Goal: Book appointment/travel/reservation

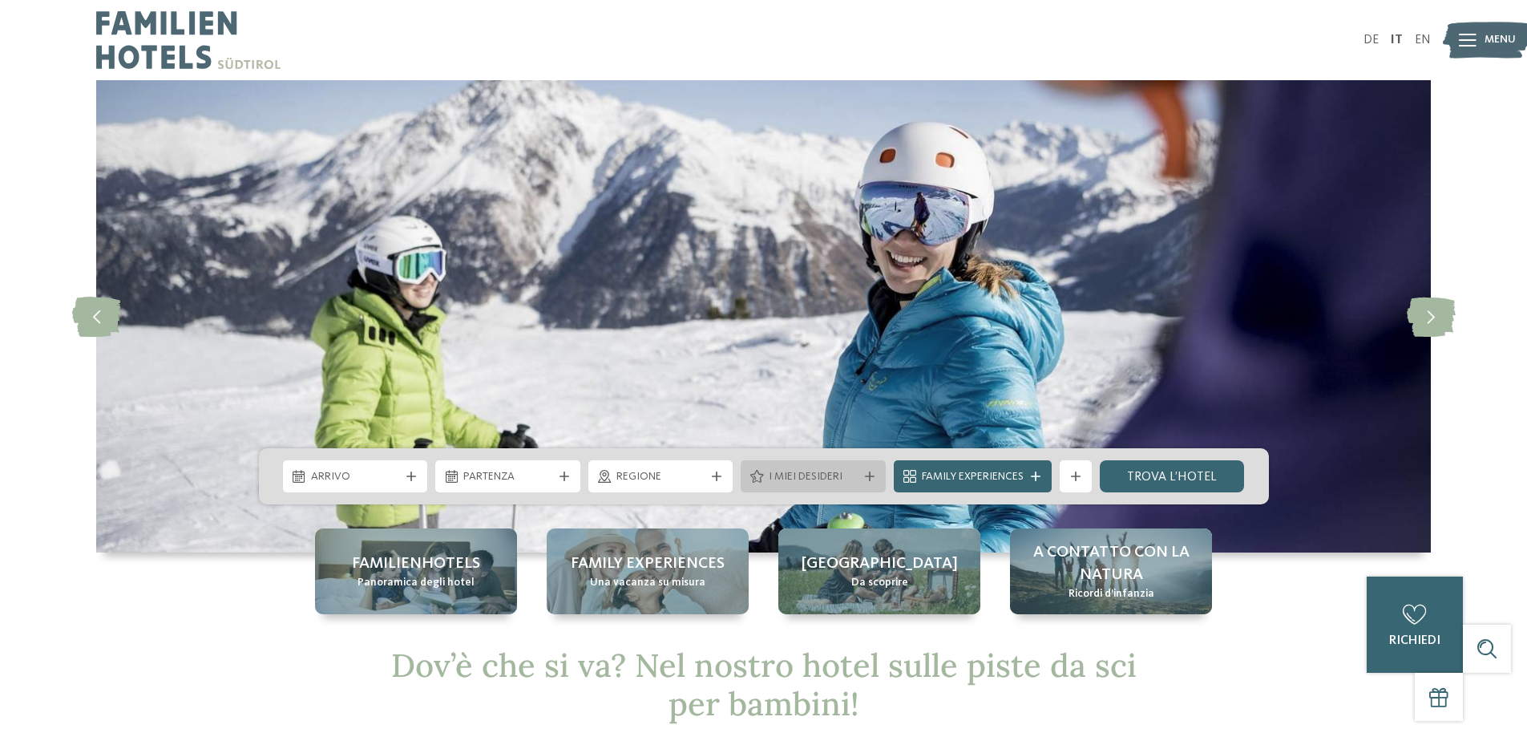
click at [843, 467] on div "I miei desideri" at bounding box center [813, 476] width 145 height 32
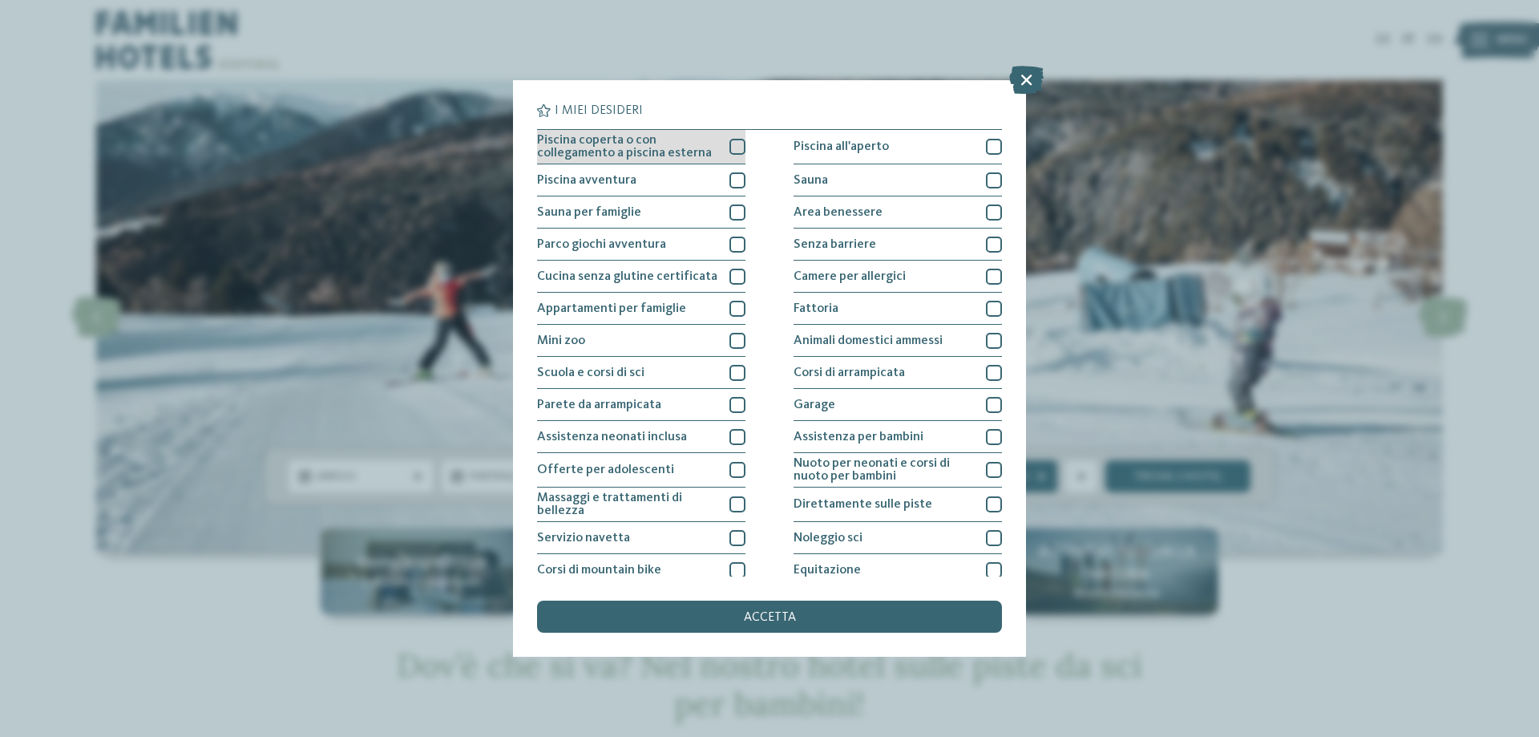
click at [729, 149] on div at bounding box center [737, 147] width 16 height 16
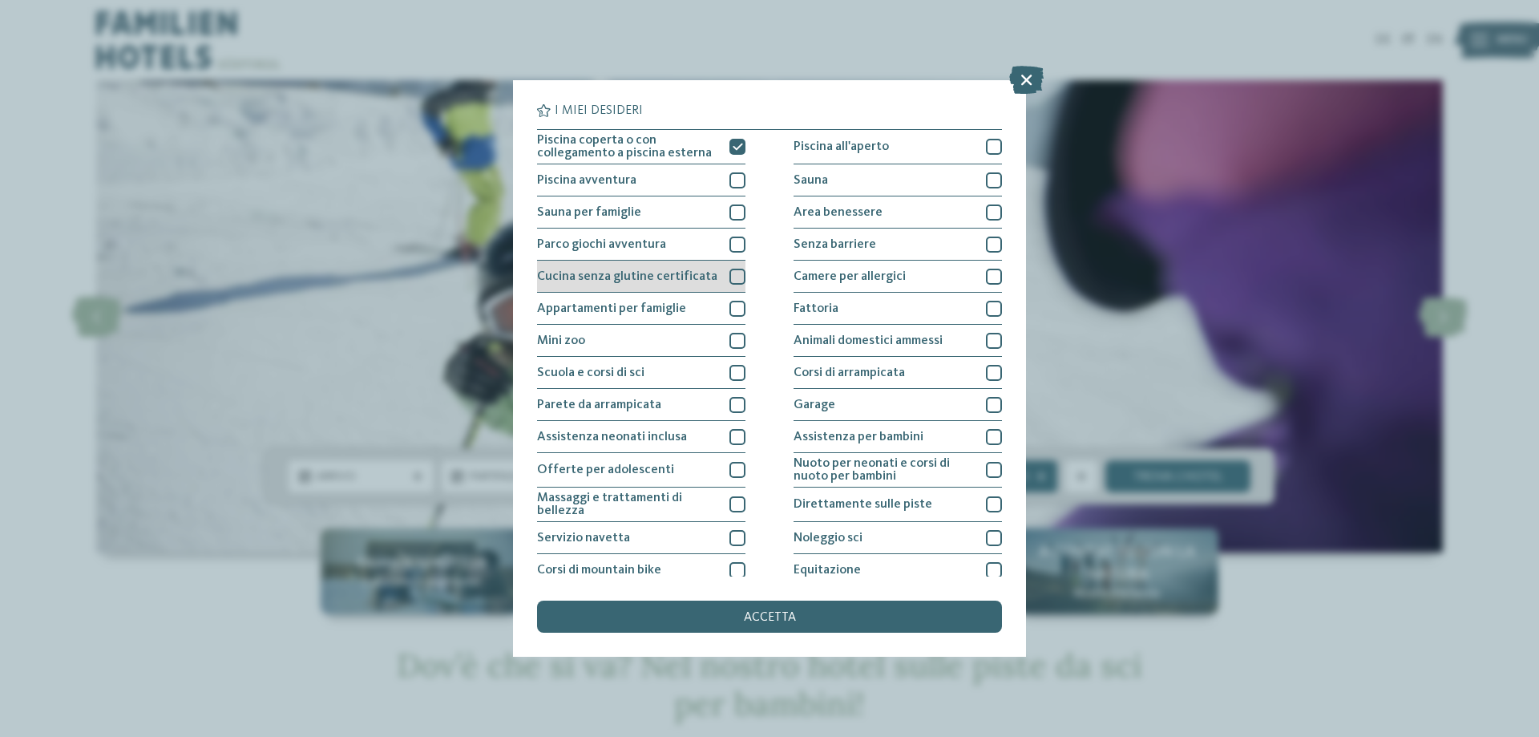
click at [729, 277] on div at bounding box center [737, 277] width 16 height 16
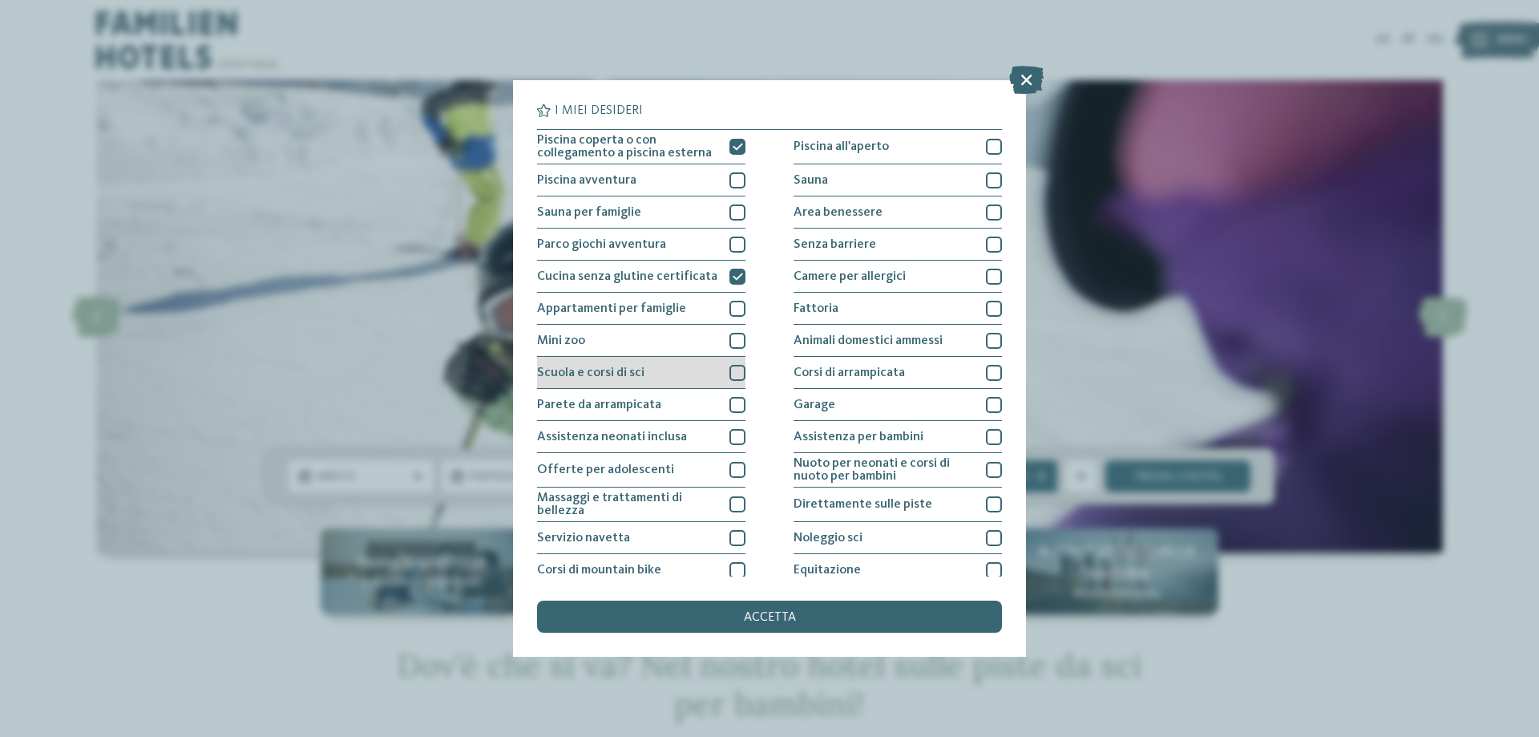
click at [734, 374] on div at bounding box center [737, 373] width 16 height 16
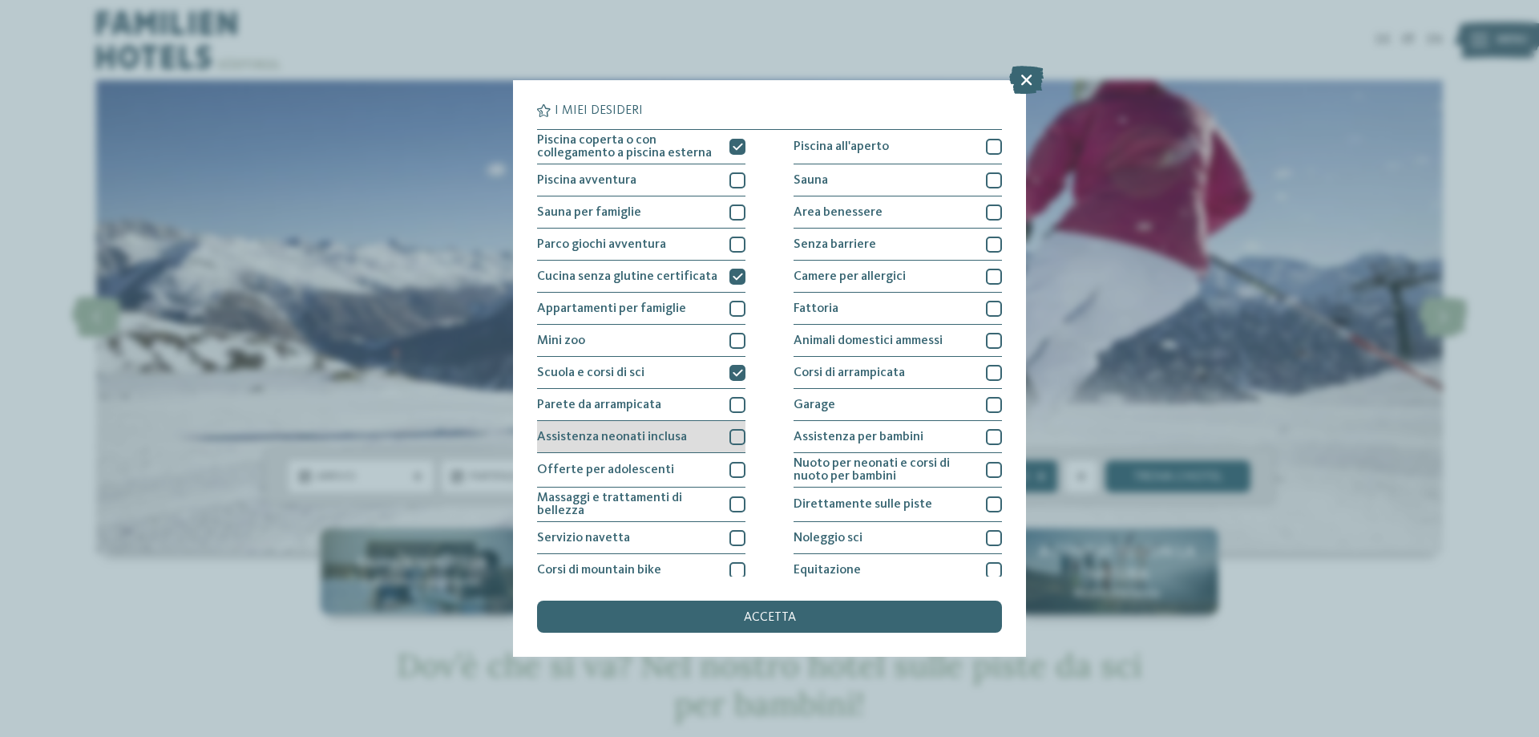
click at [733, 433] on div at bounding box center [737, 437] width 16 height 16
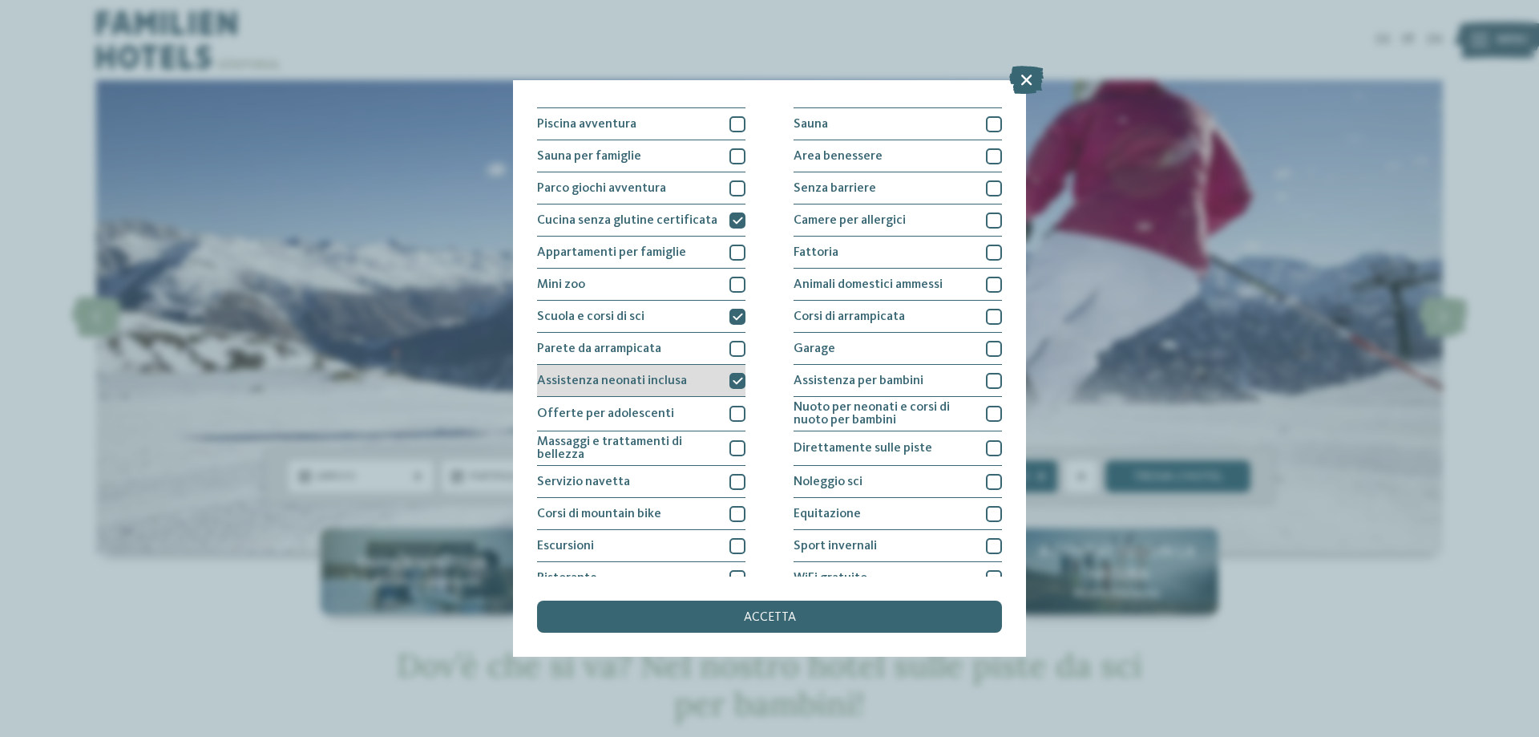
scroll to position [80, 0]
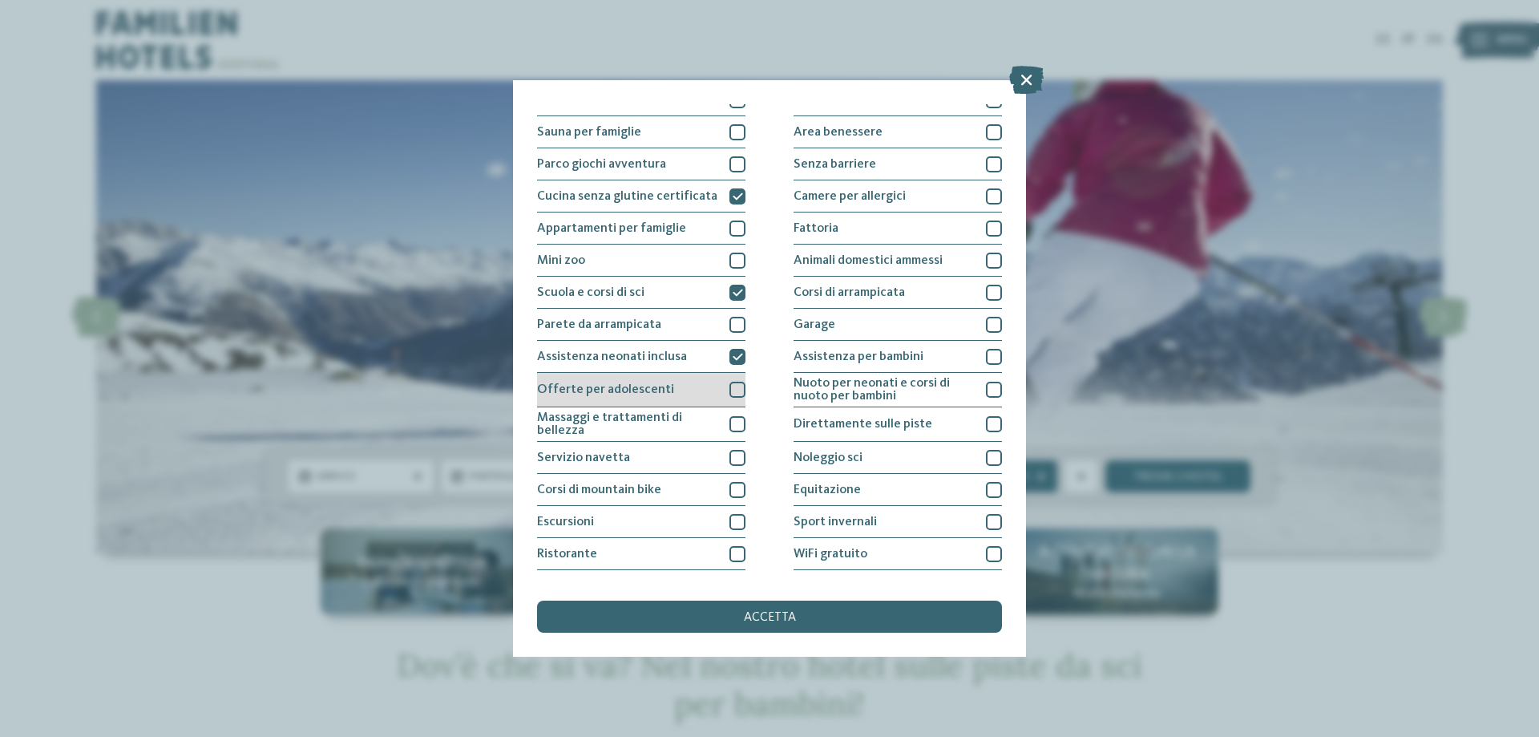
click at [729, 386] on div at bounding box center [737, 390] width 16 height 16
click at [729, 423] on div at bounding box center [737, 424] width 16 height 16
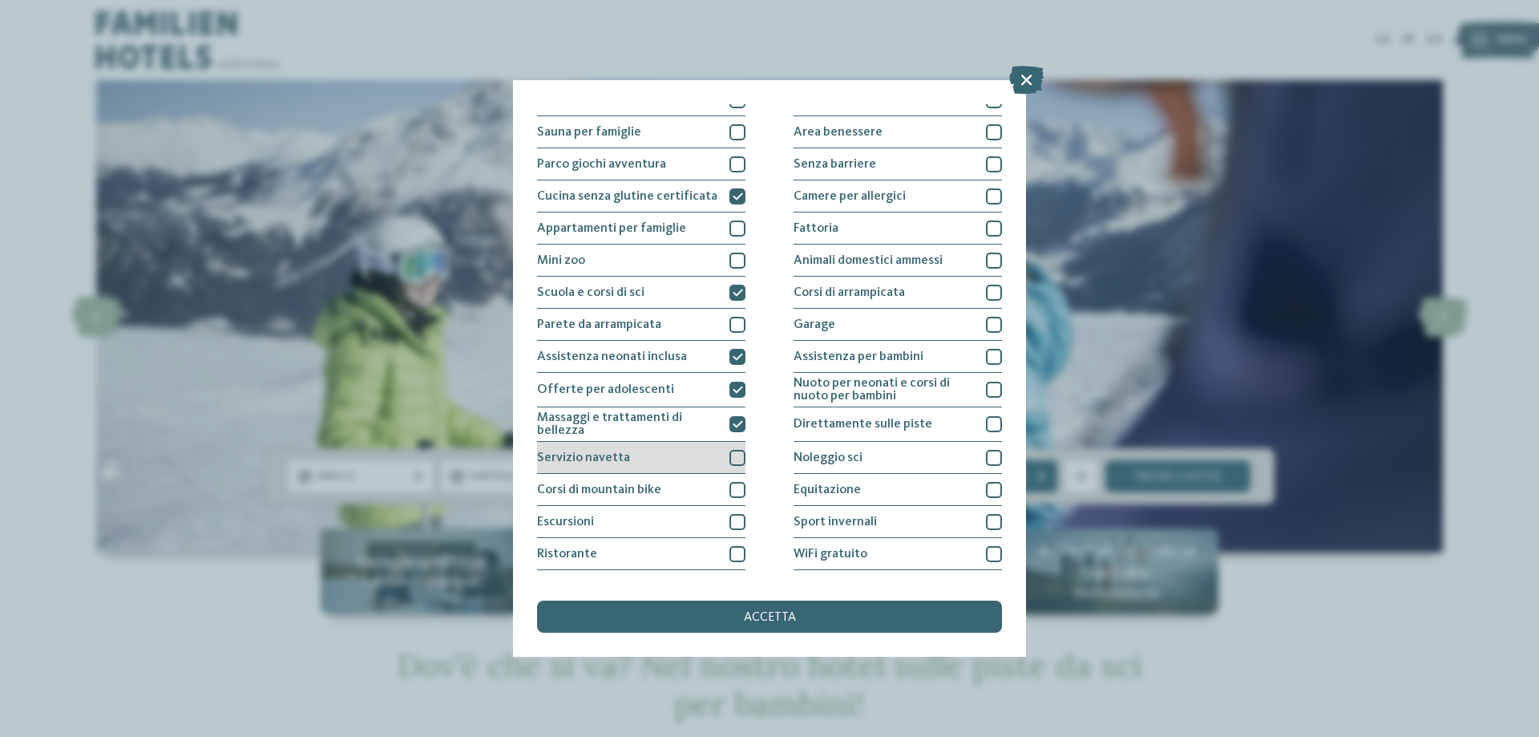
drag, startPoint x: 728, startPoint y: 447, endPoint x: 697, endPoint y: 464, distance: 34.8
click at [727, 447] on div "Servizio navetta" at bounding box center [641, 458] width 208 height 32
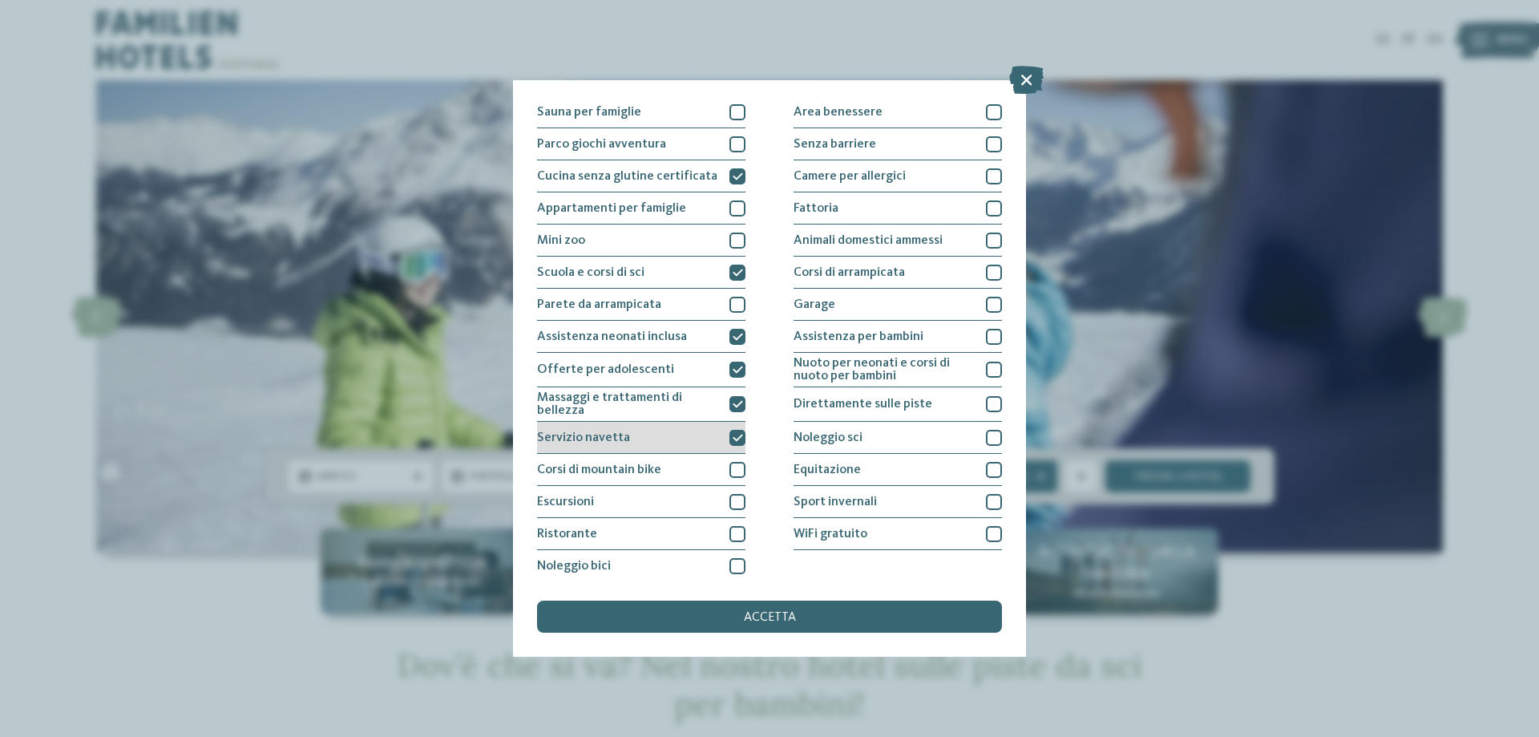
scroll to position [106, 0]
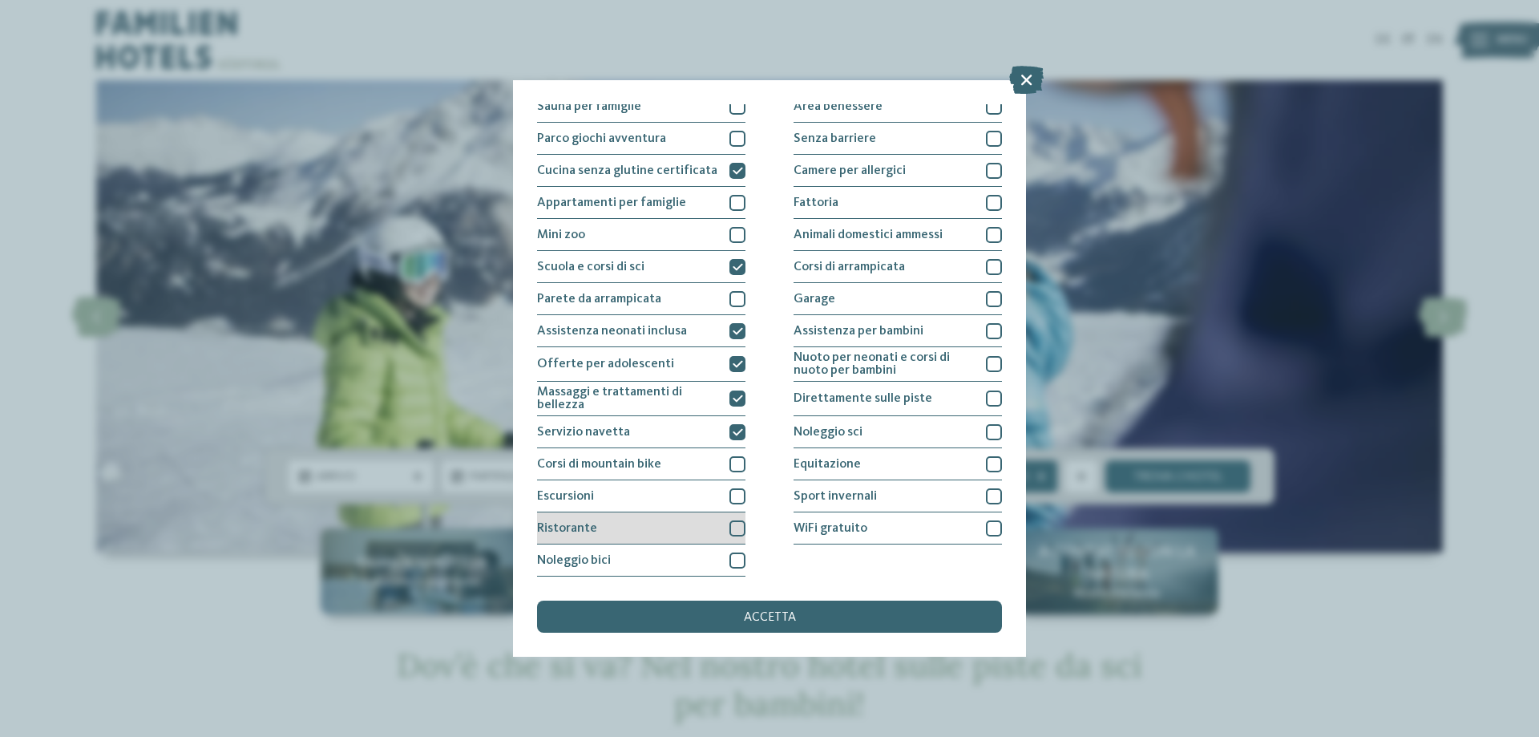
click at [730, 515] on div "Ristorante" at bounding box center [641, 528] width 208 height 32
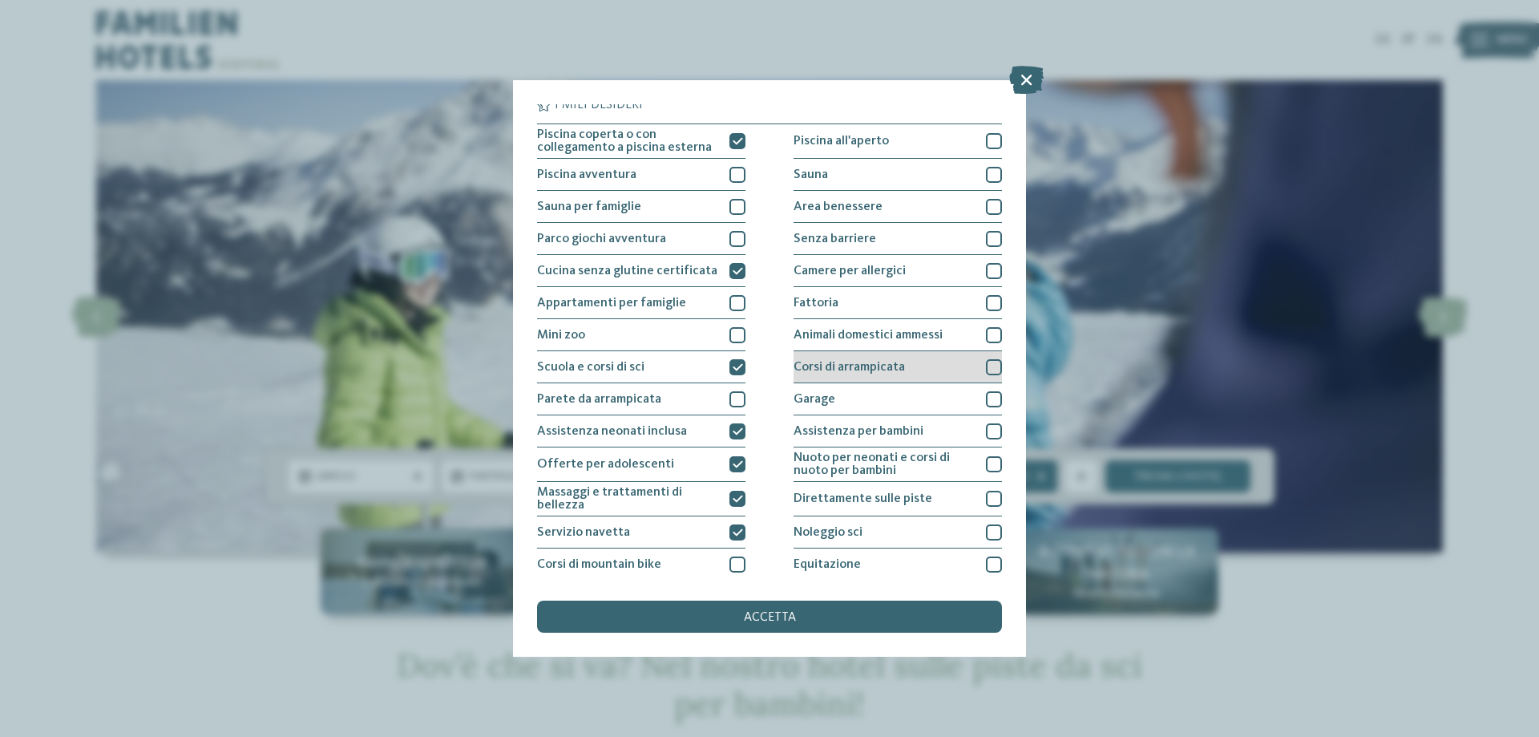
scroll to position [0, 0]
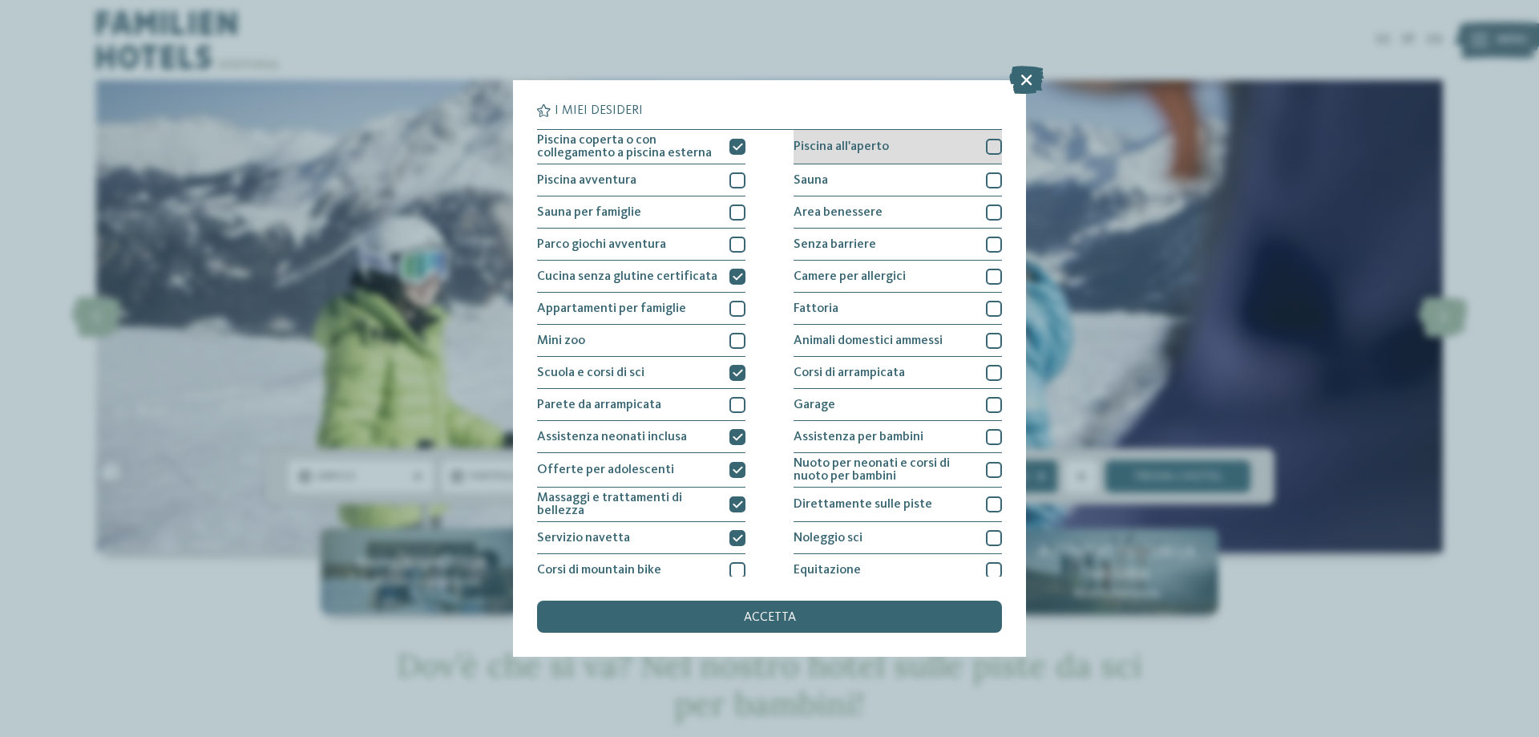
click at [986, 152] on div at bounding box center [994, 147] width 16 height 16
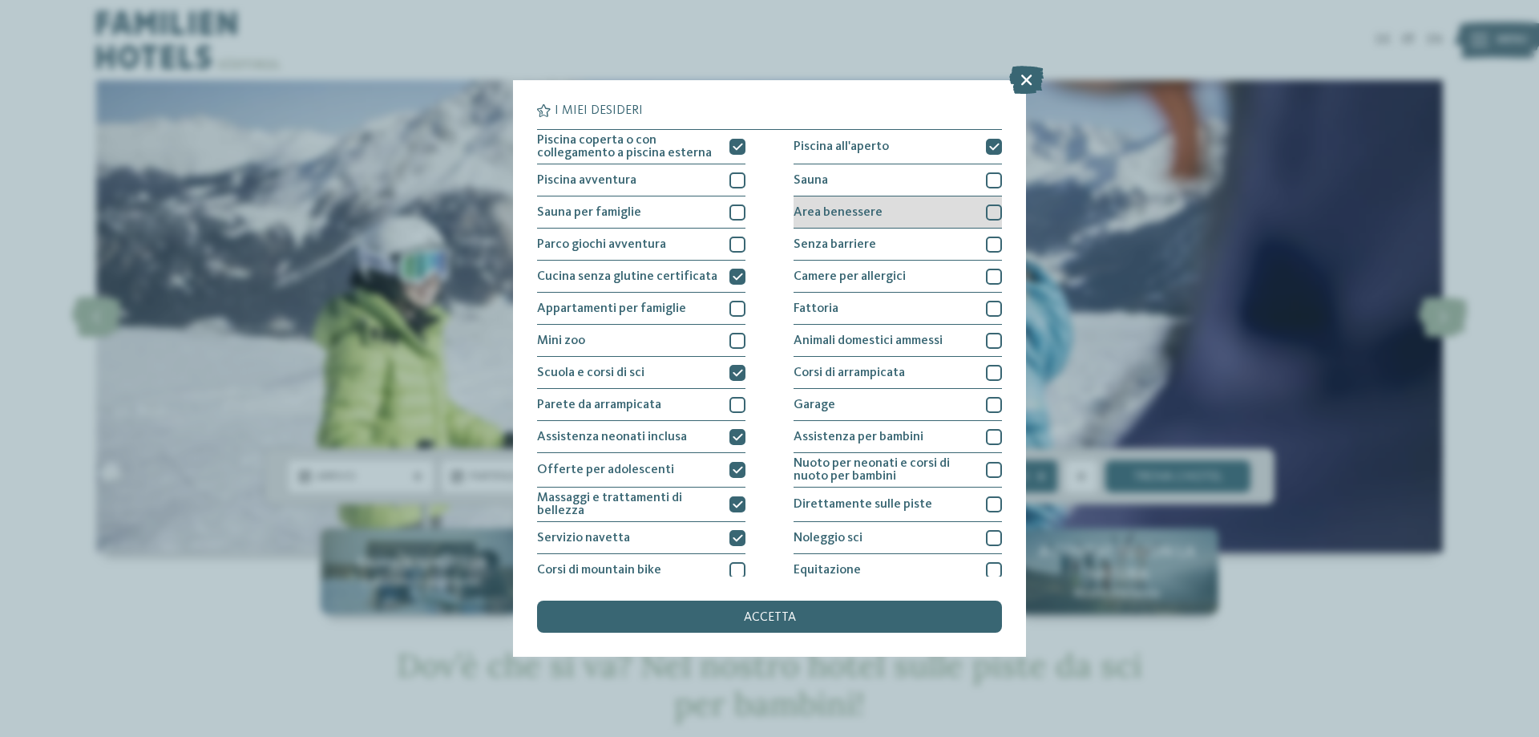
click at [986, 209] on div at bounding box center [994, 212] width 16 height 16
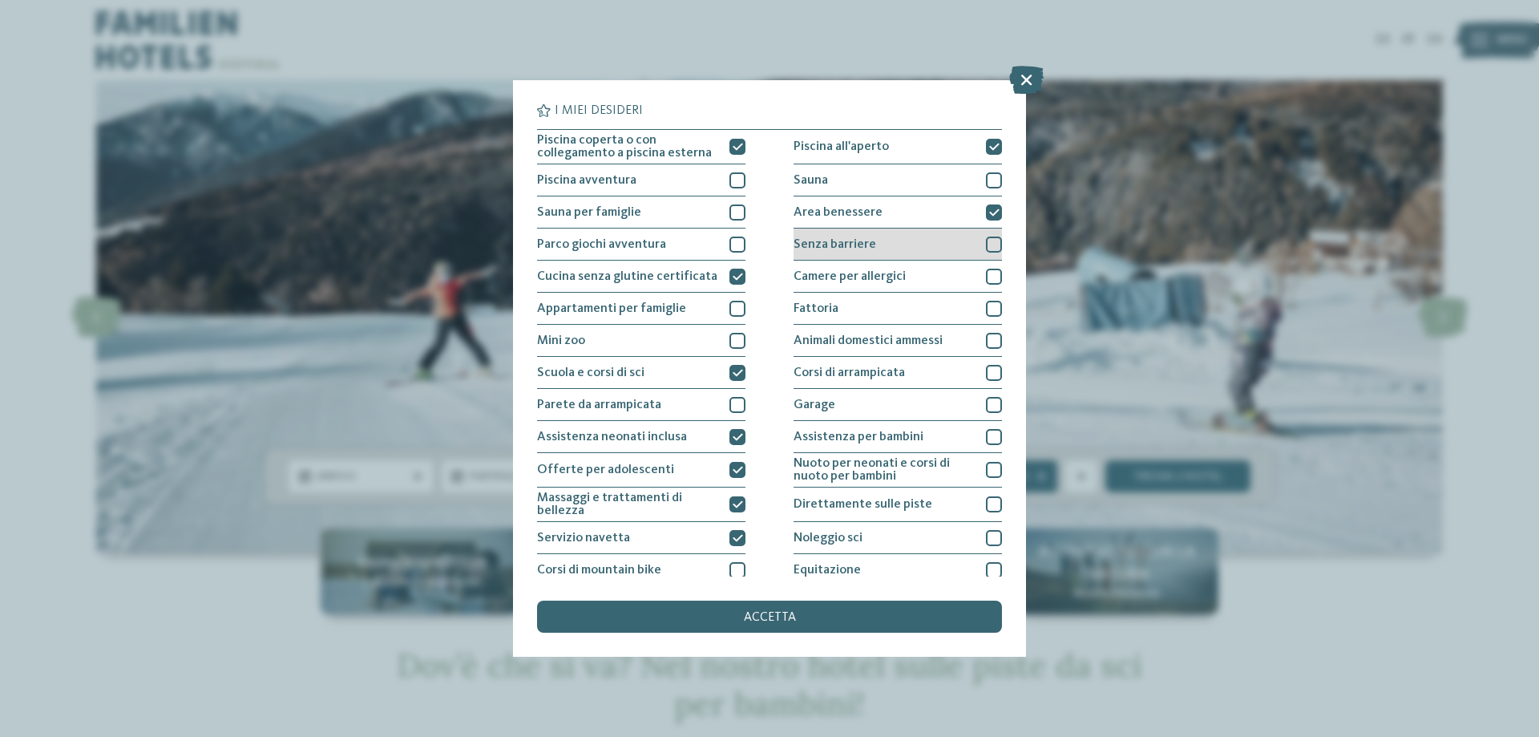
click at [986, 240] on div at bounding box center [994, 244] width 16 height 16
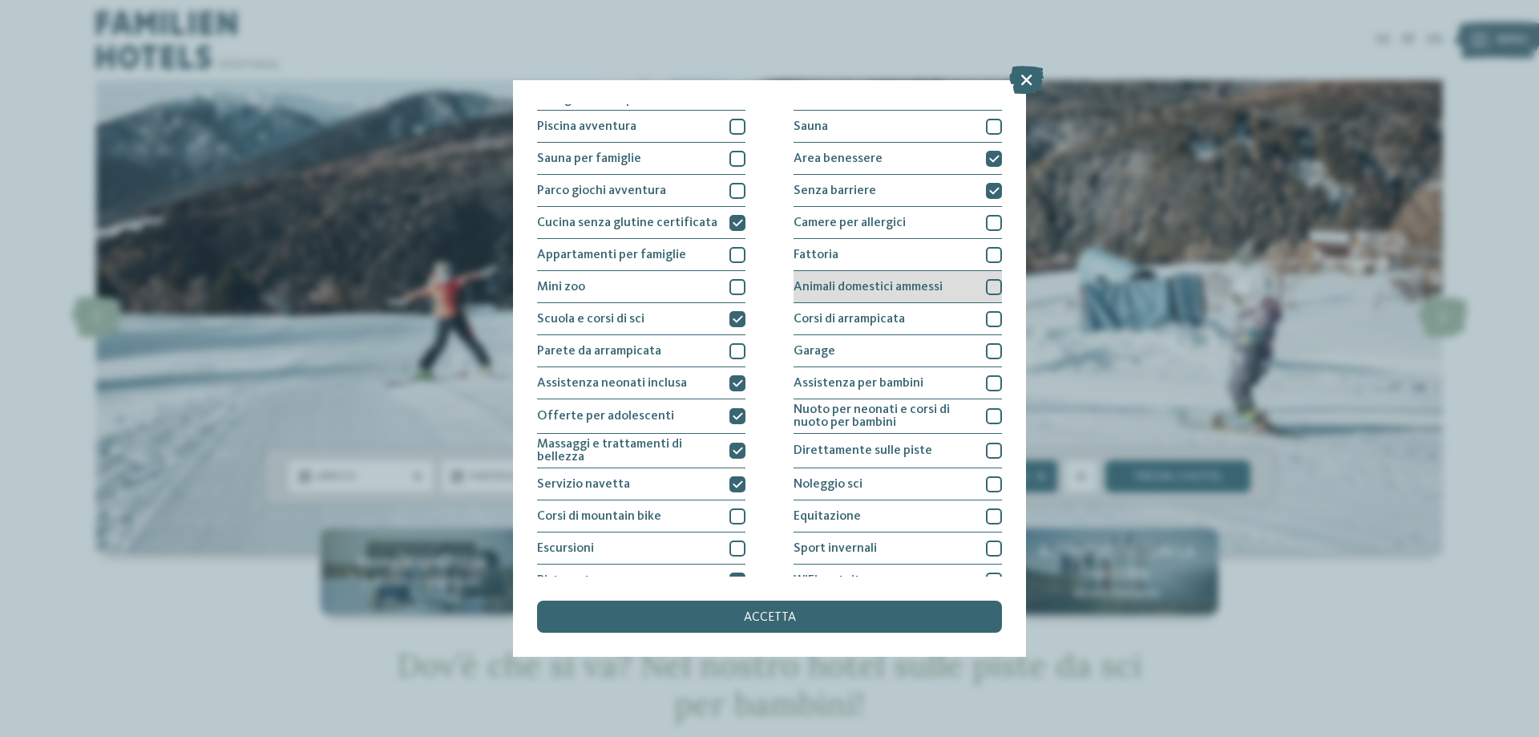
scroll to position [80, 0]
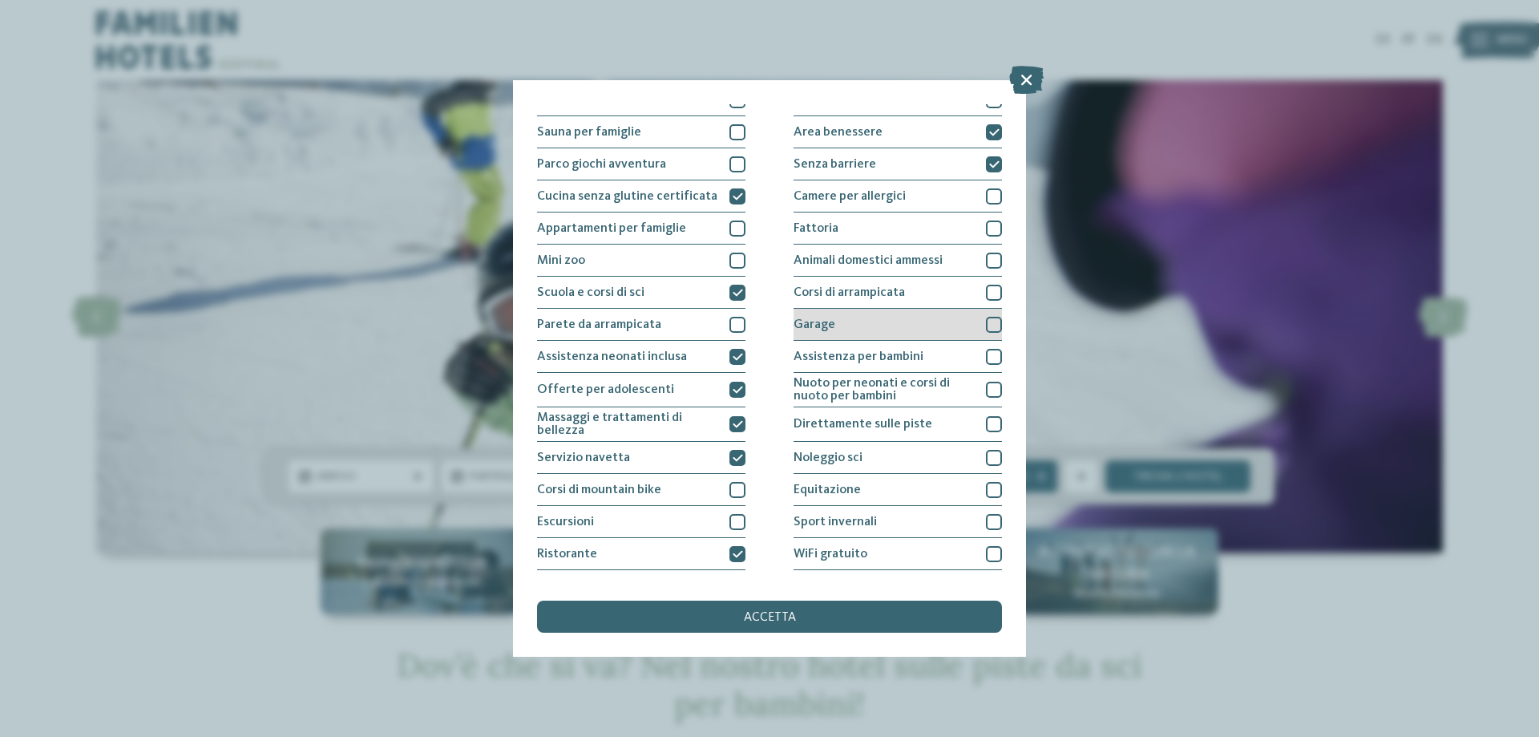
click at [986, 323] on div at bounding box center [994, 325] width 16 height 16
click at [986, 354] on div at bounding box center [994, 357] width 16 height 16
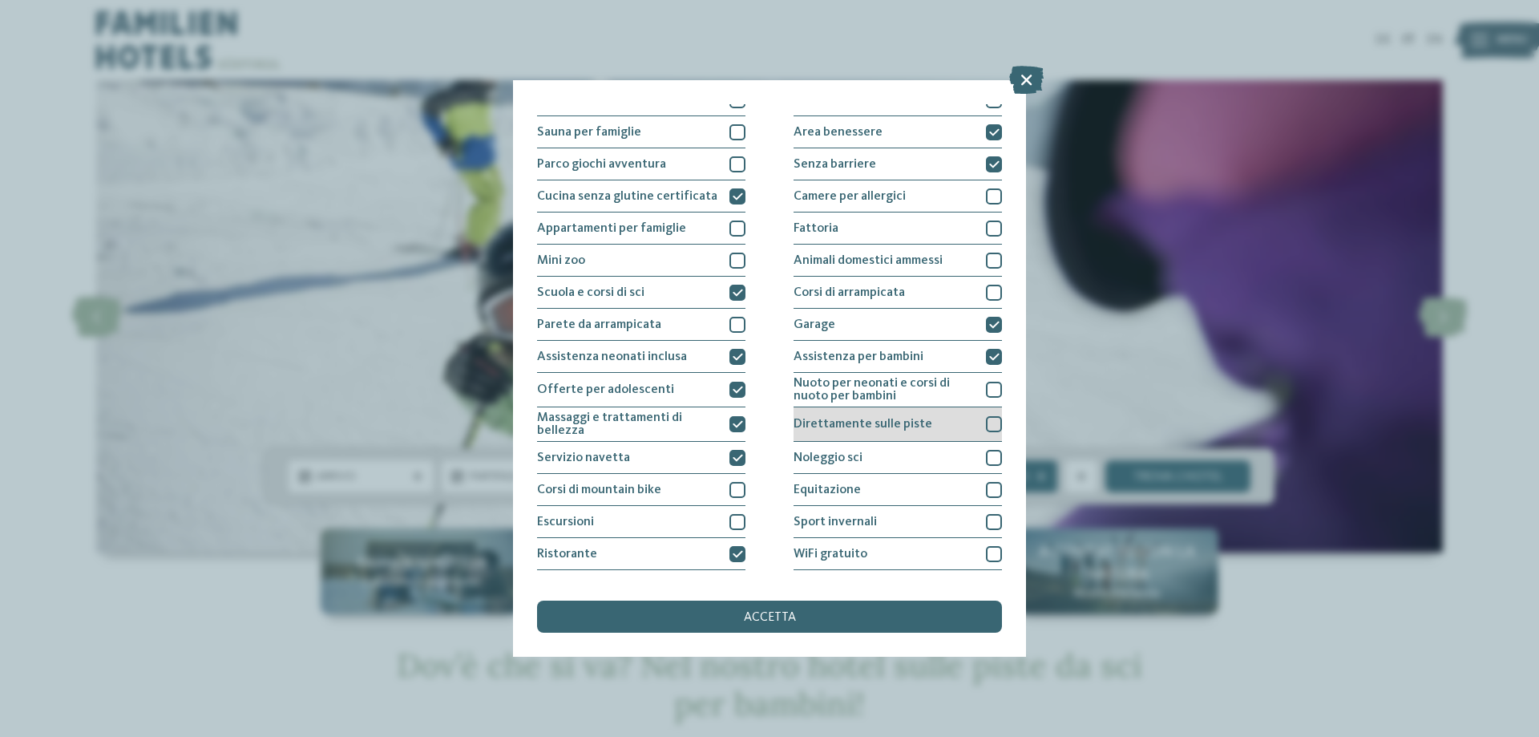
click at [988, 420] on div at bounding box center [994, 424] width 16 height 16
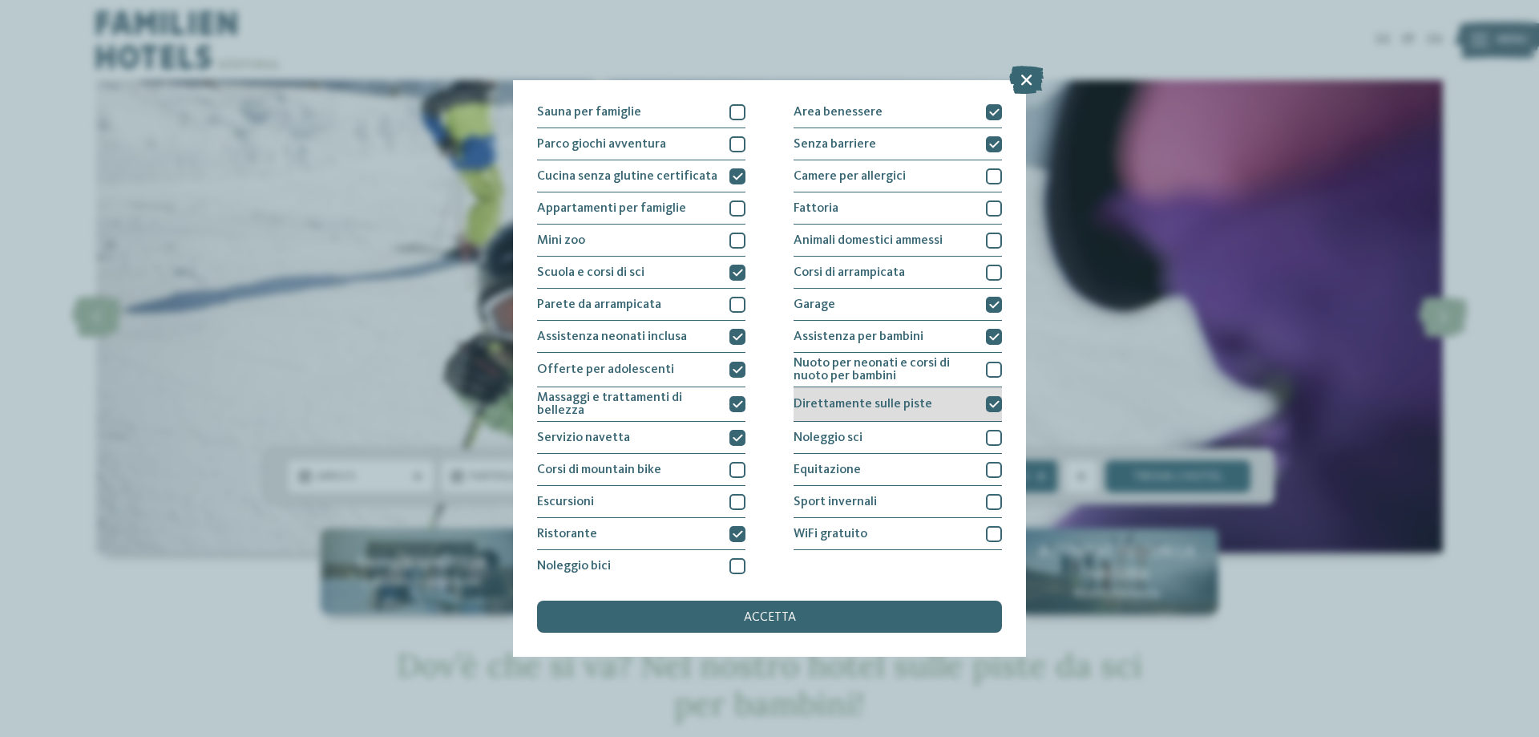
scroll to position [106, 0]
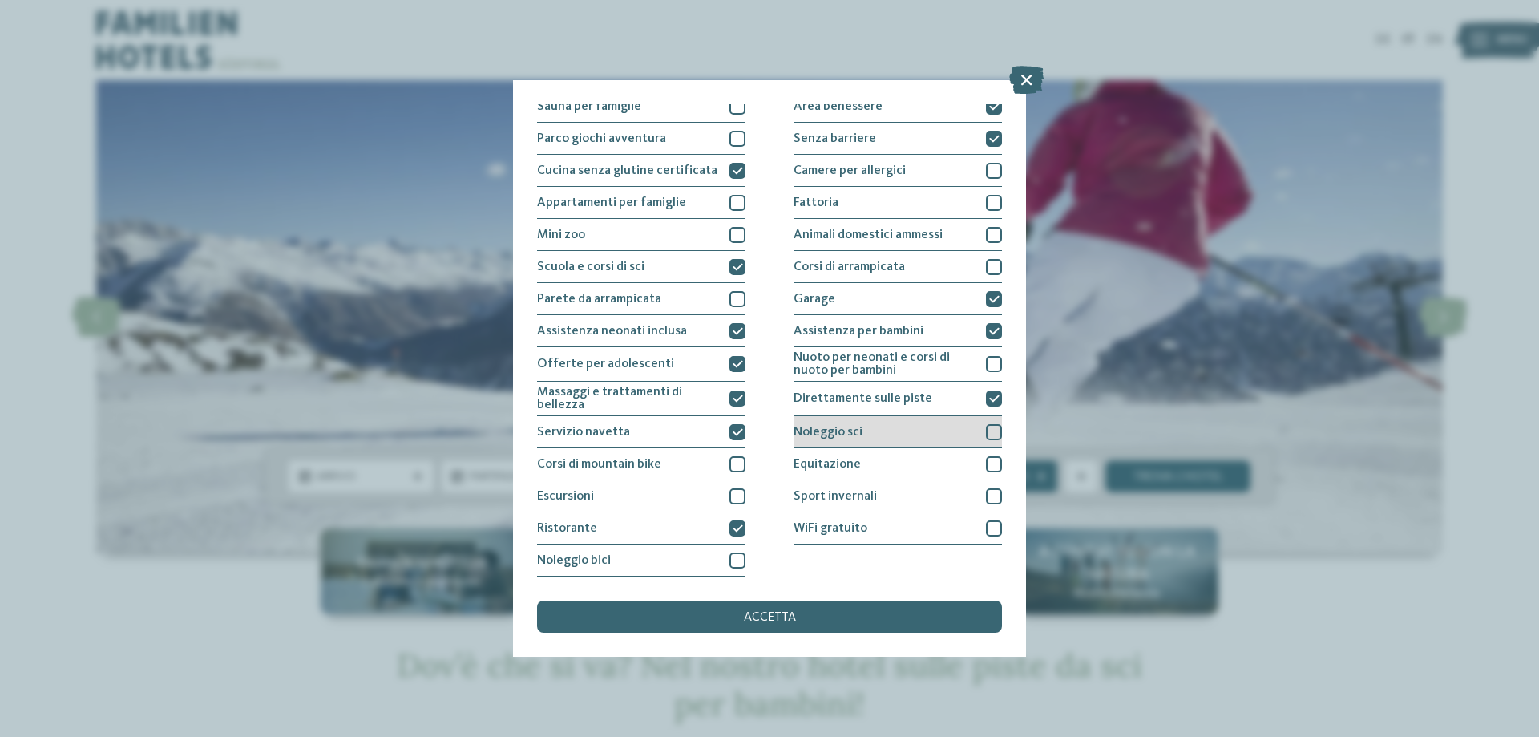
click at [986, 428] on div at bounding box center [994, 432] width 16 height 16
click at [986, 494] on div at bounding box center [994, 496] width 16 height 16
drag, startPoint x: 983, startPoint y: 521, endPoint x: 940, endPoint y: 534, distance: 44.4
click at [986, 521] on div at bounding box center [994, 528] width 16 height 16
click at [766, 604] on div "accetta" at bounding box center [769, 616] width 465 height 32
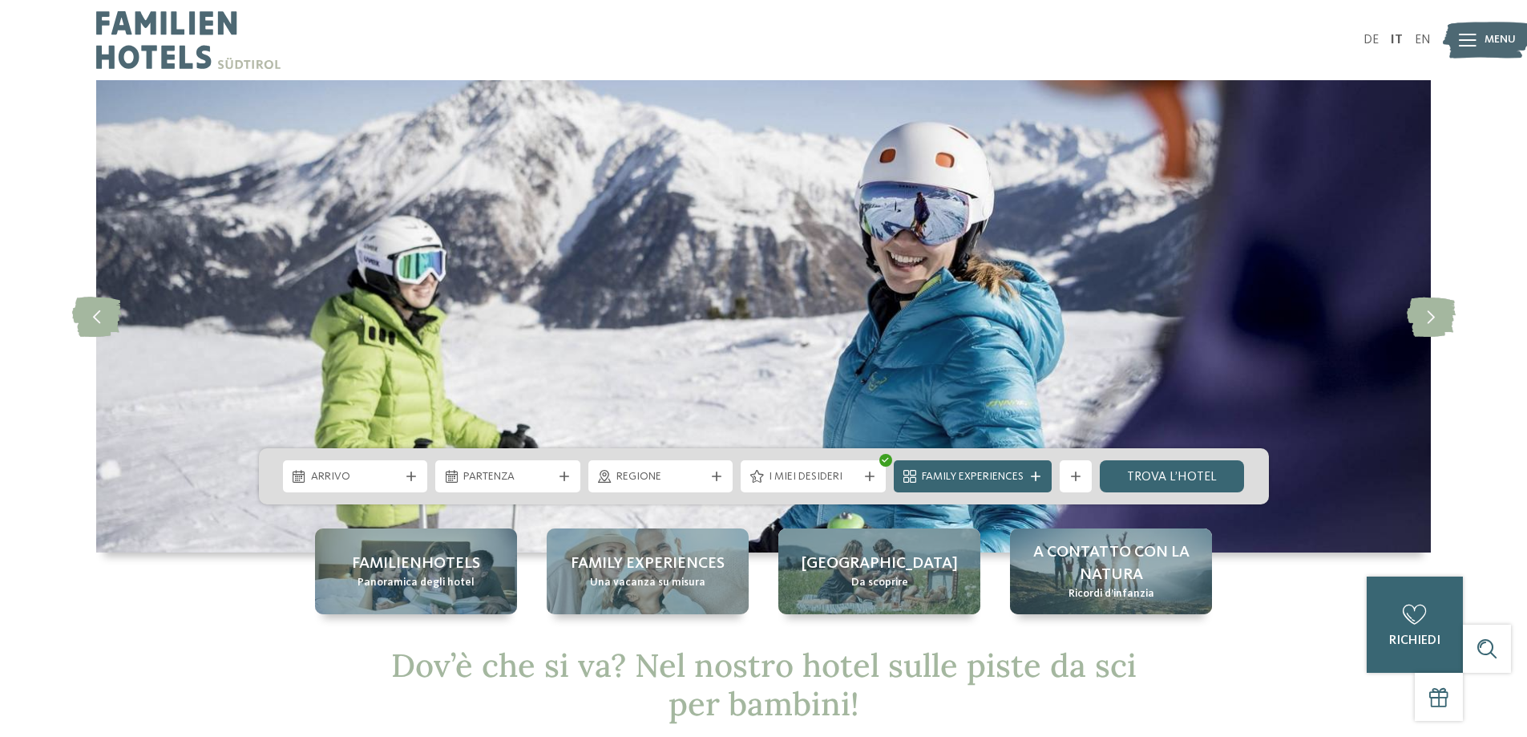
click at [645, 479] on span "Regione" at bounding box center [660, 477] width 89 height 16
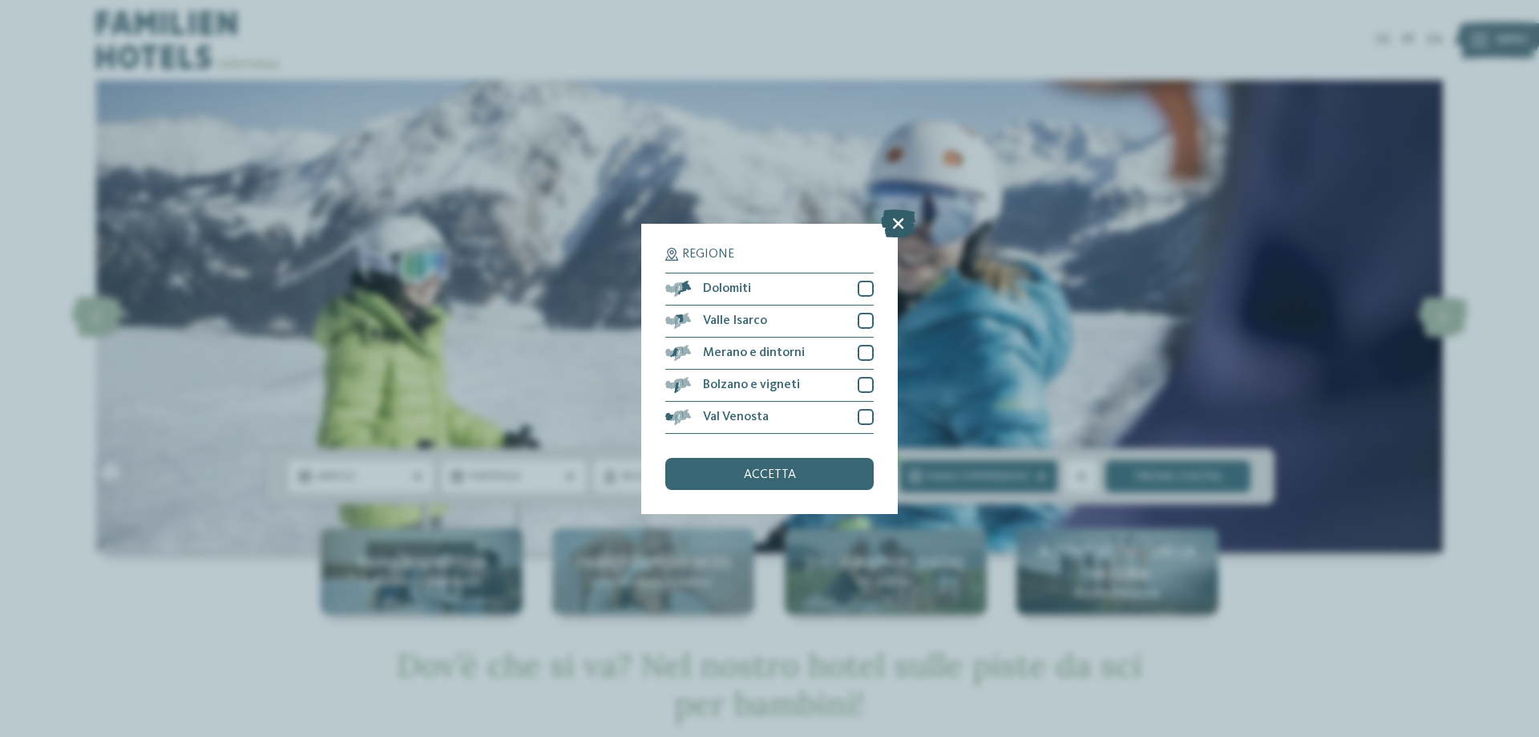
click at [903, 230] on icon at bounding box center [898, 222] width 34 height 28
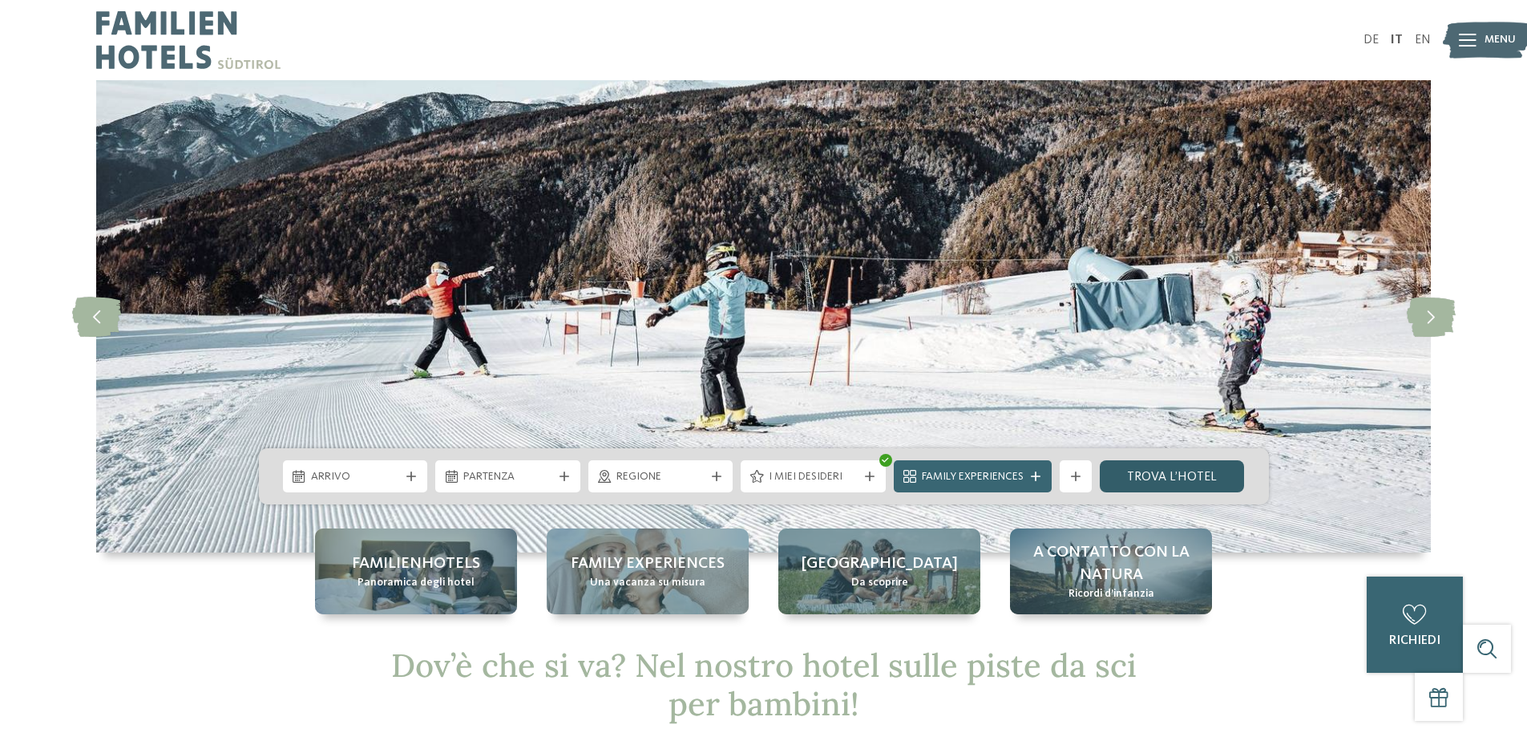
click at [1125, 472] on link "trova l’hotel" at bounding box center [1172, 476] width 145 height 32
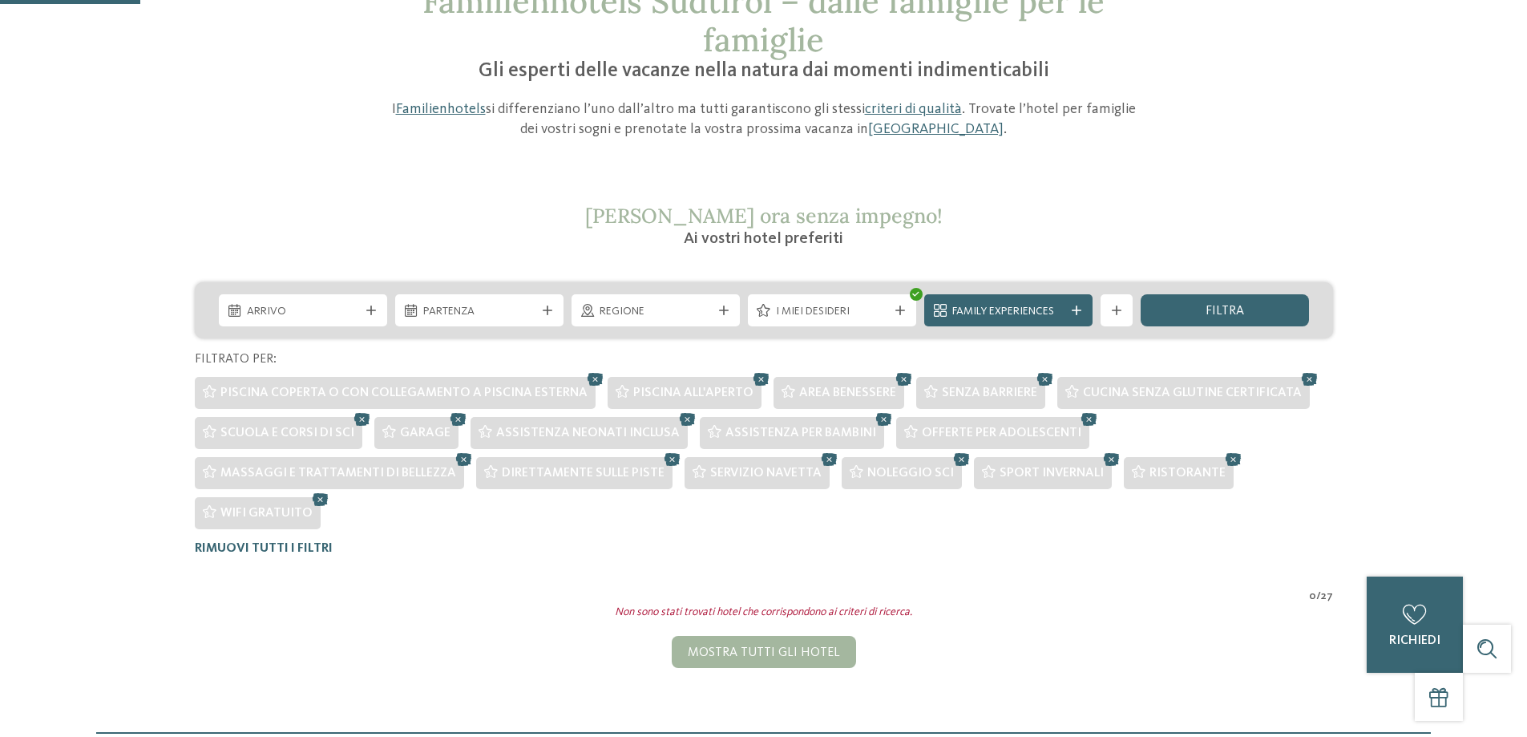
scroll to position [85, 0]
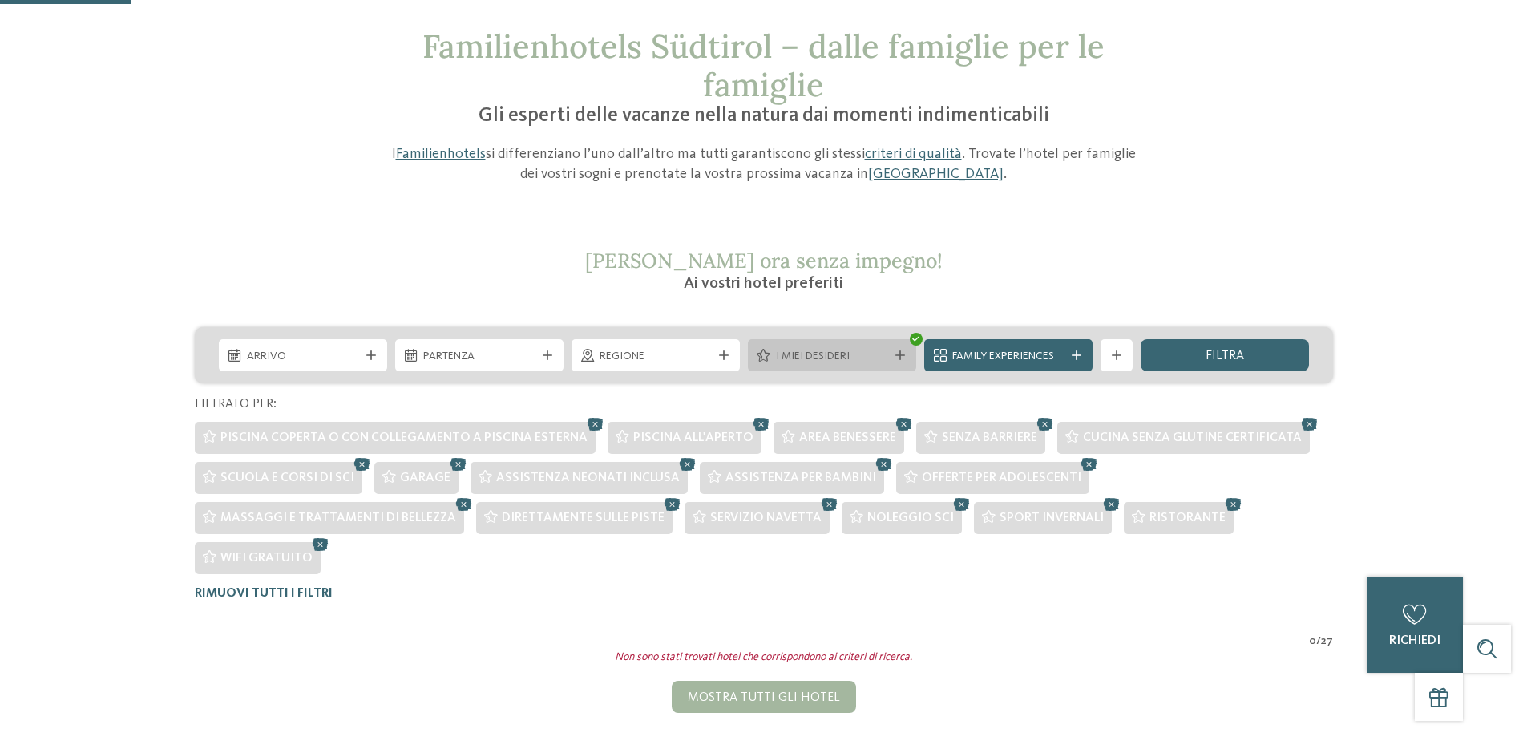
click at [774, 350] on div "I miei desideri" at bounding box center [832, 356] width 120 height 18
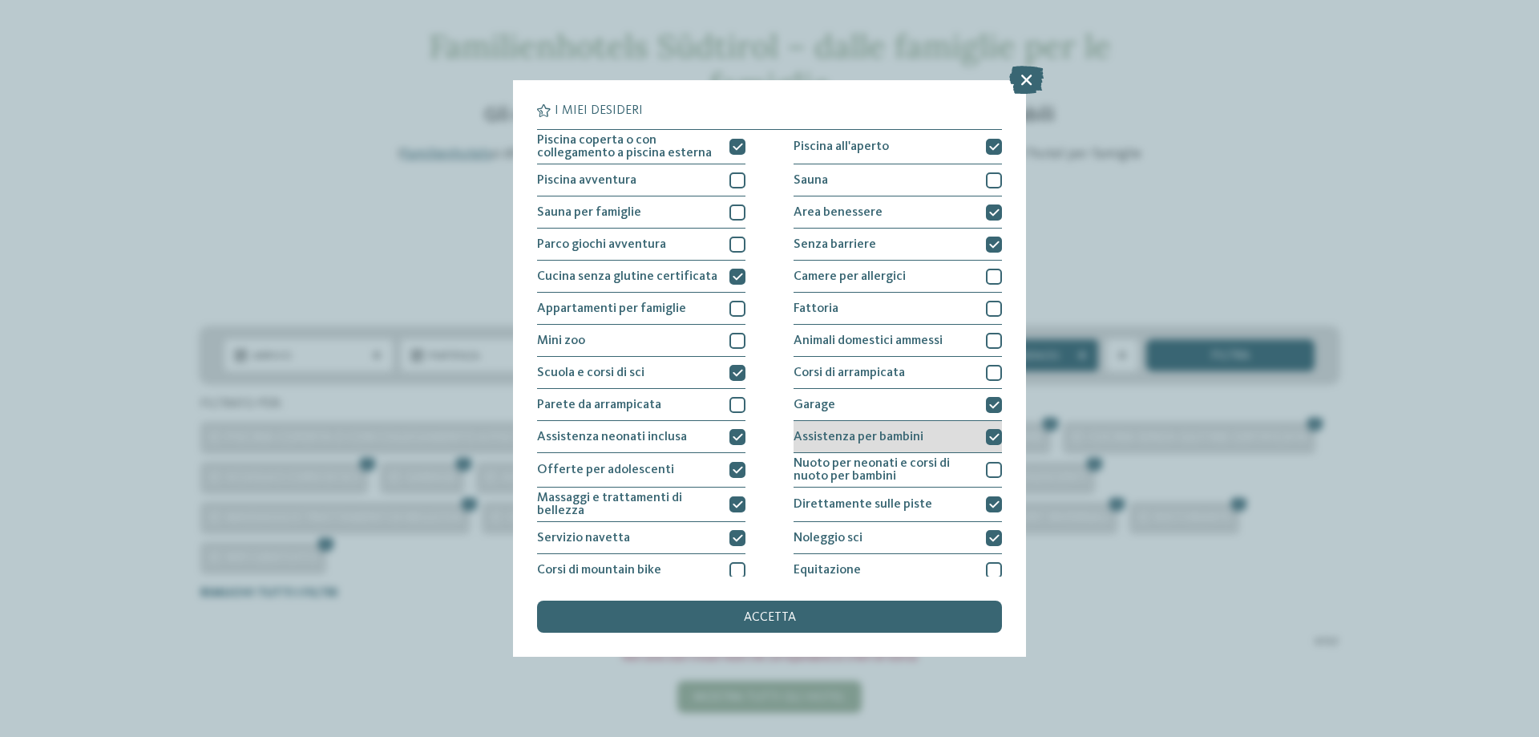
click at [989, 434] on icon at bounding box center [994, 437] width 10 height 10
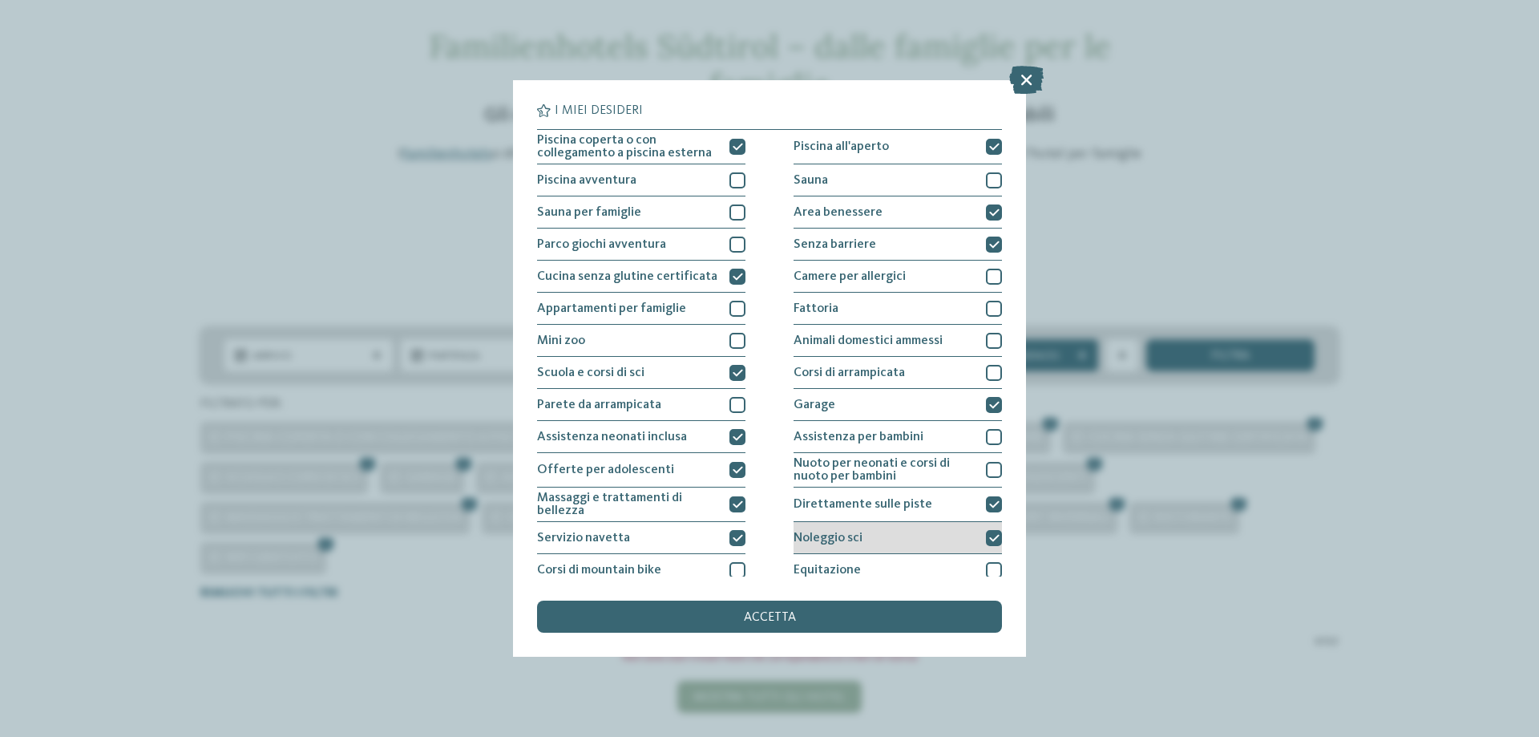
click at [986, 544] on div at bounding box center [994, 538] width 16 height 16
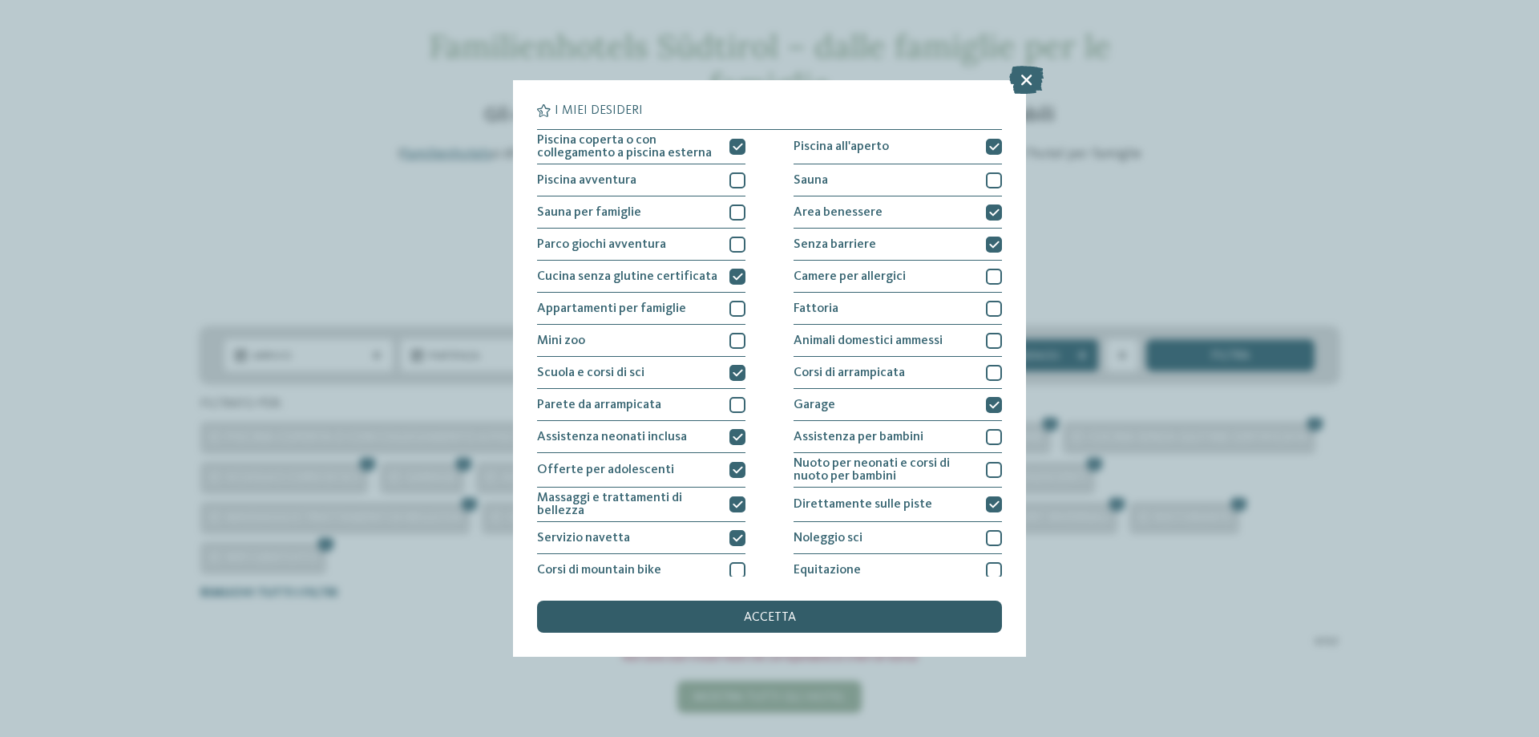
click at [796, 608] on div "accetta" at bounding box center [769, 616] width 465 height 32
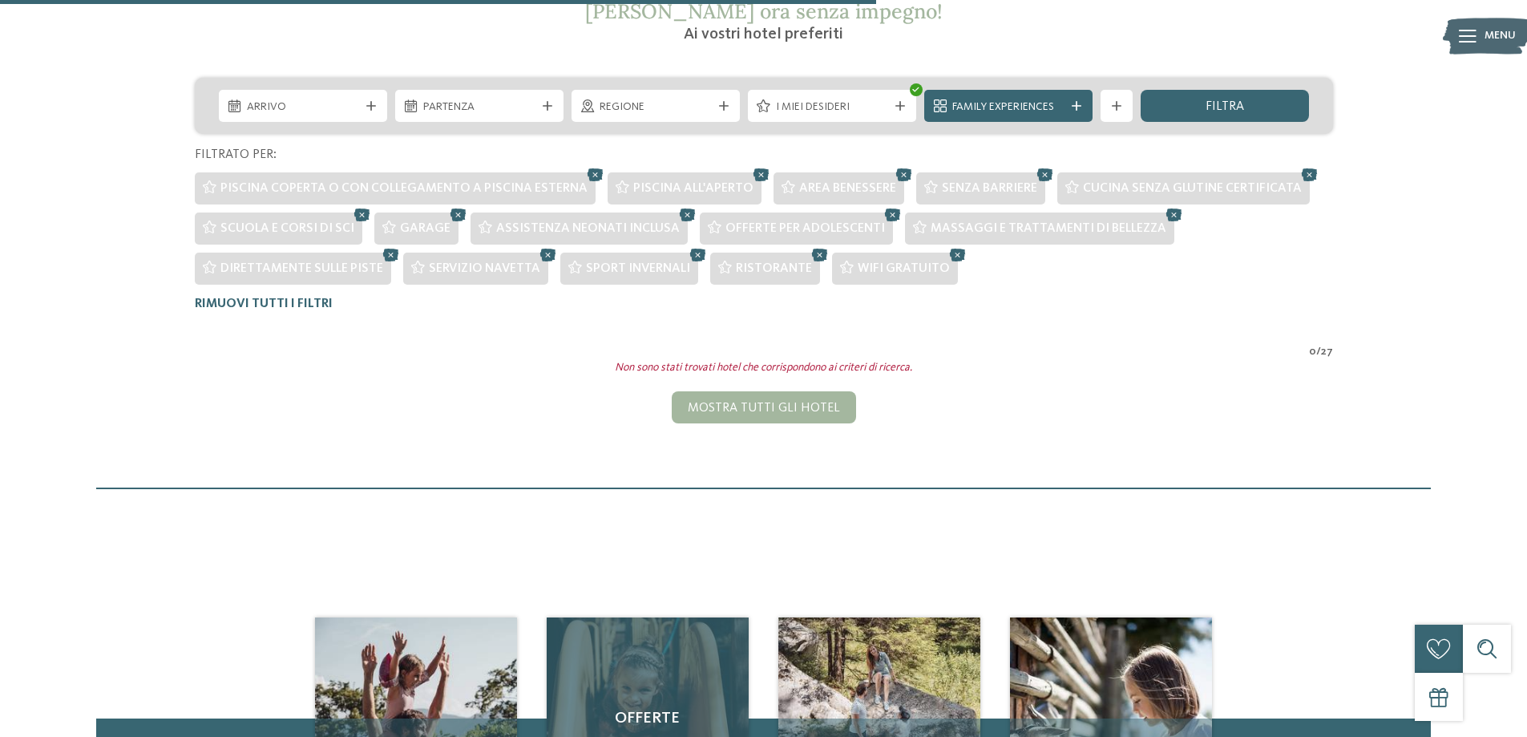
scroll to position [285, 0]
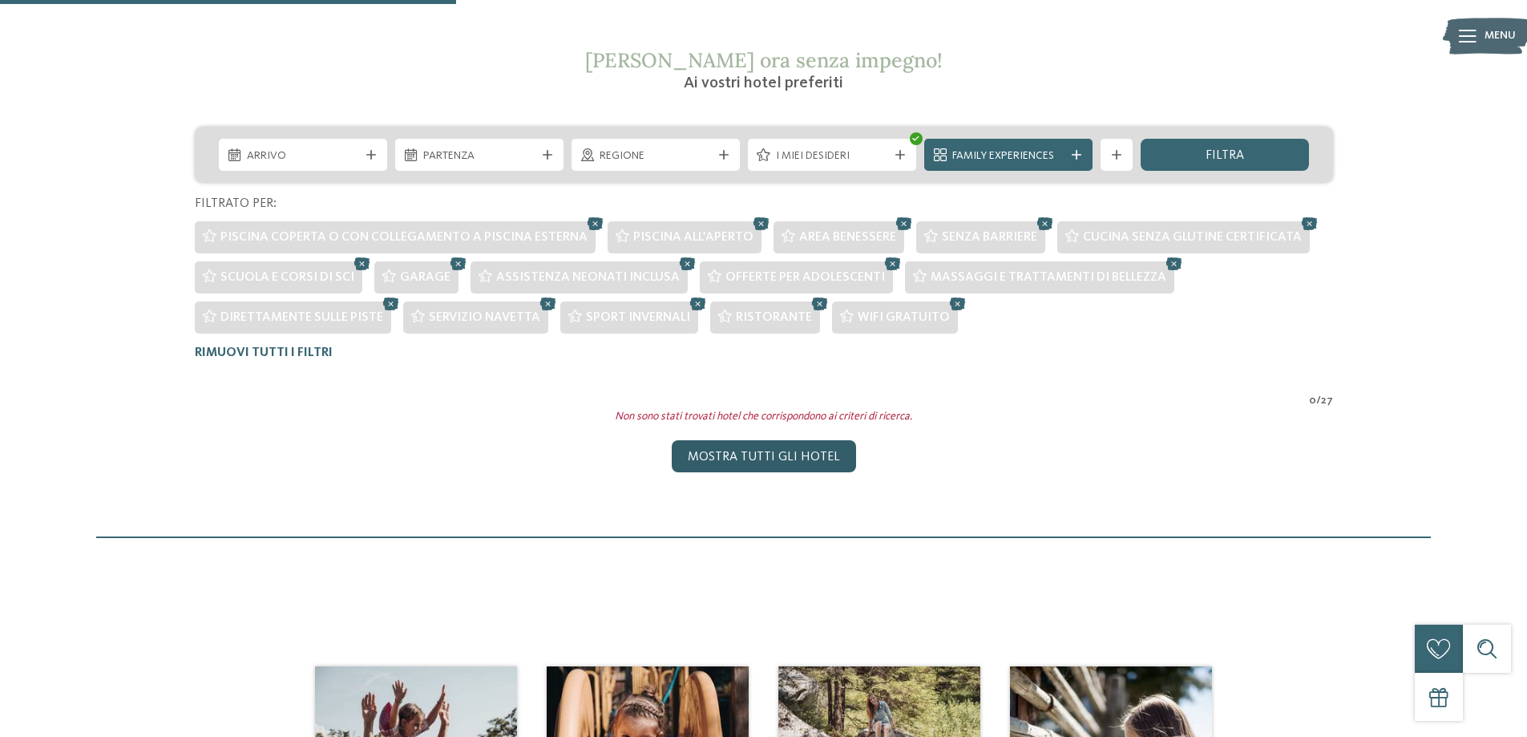
click at [713, 455] on div "Mostra tutti gli hotel" at bounding box center [764, 456] width 184 height 32
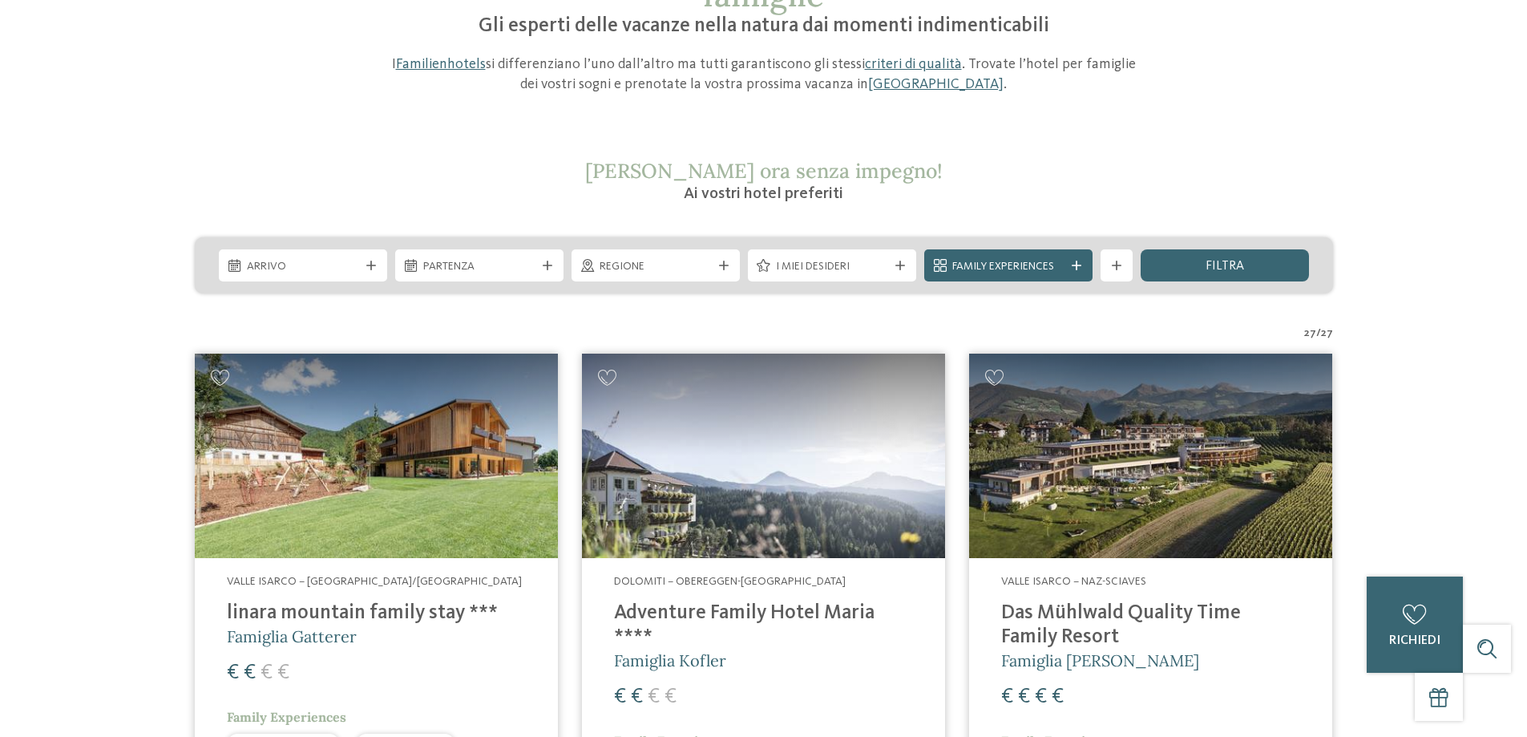
scroll to position [0, 0]
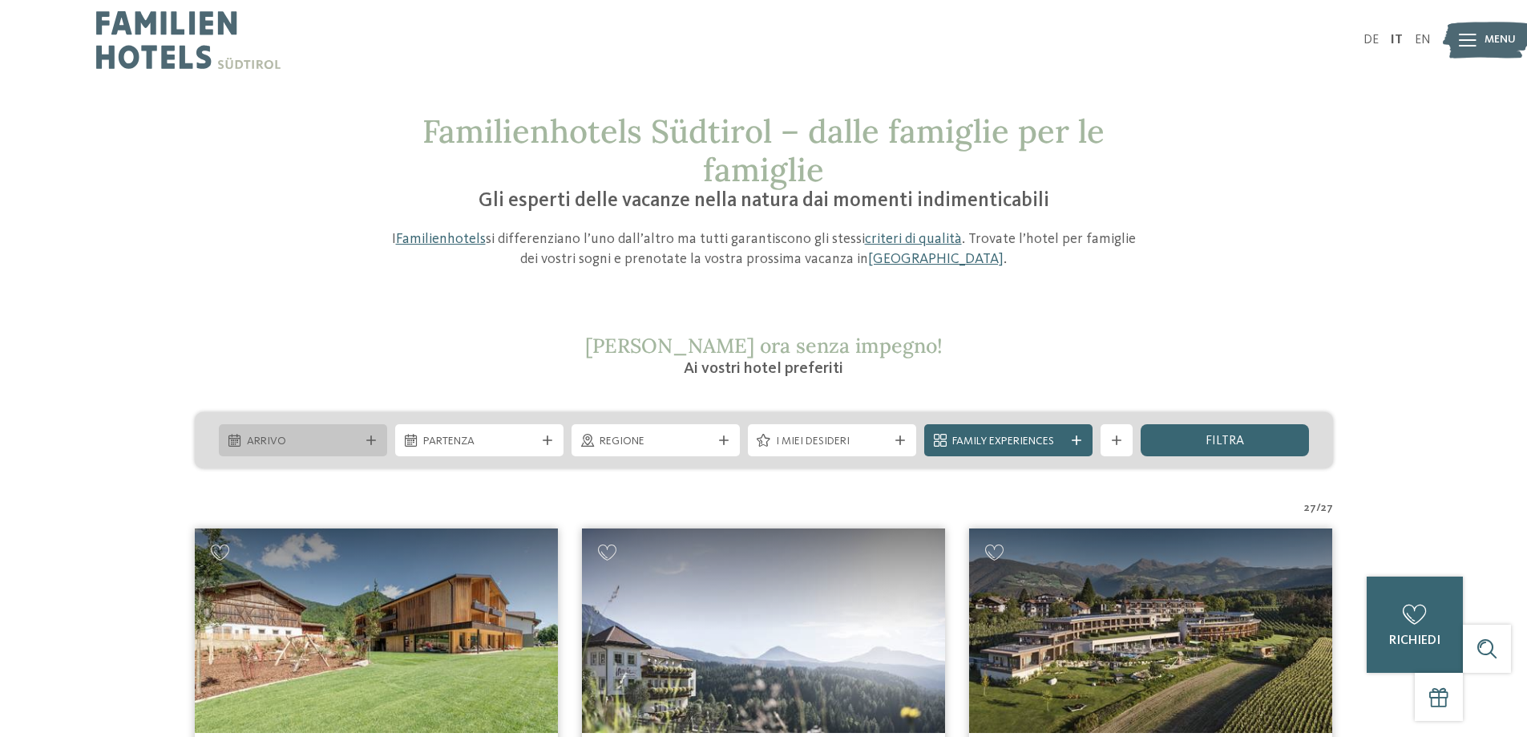
click at [321, 442] on span "Arrivo" at bounding box center [303, 442] width 112 height 16
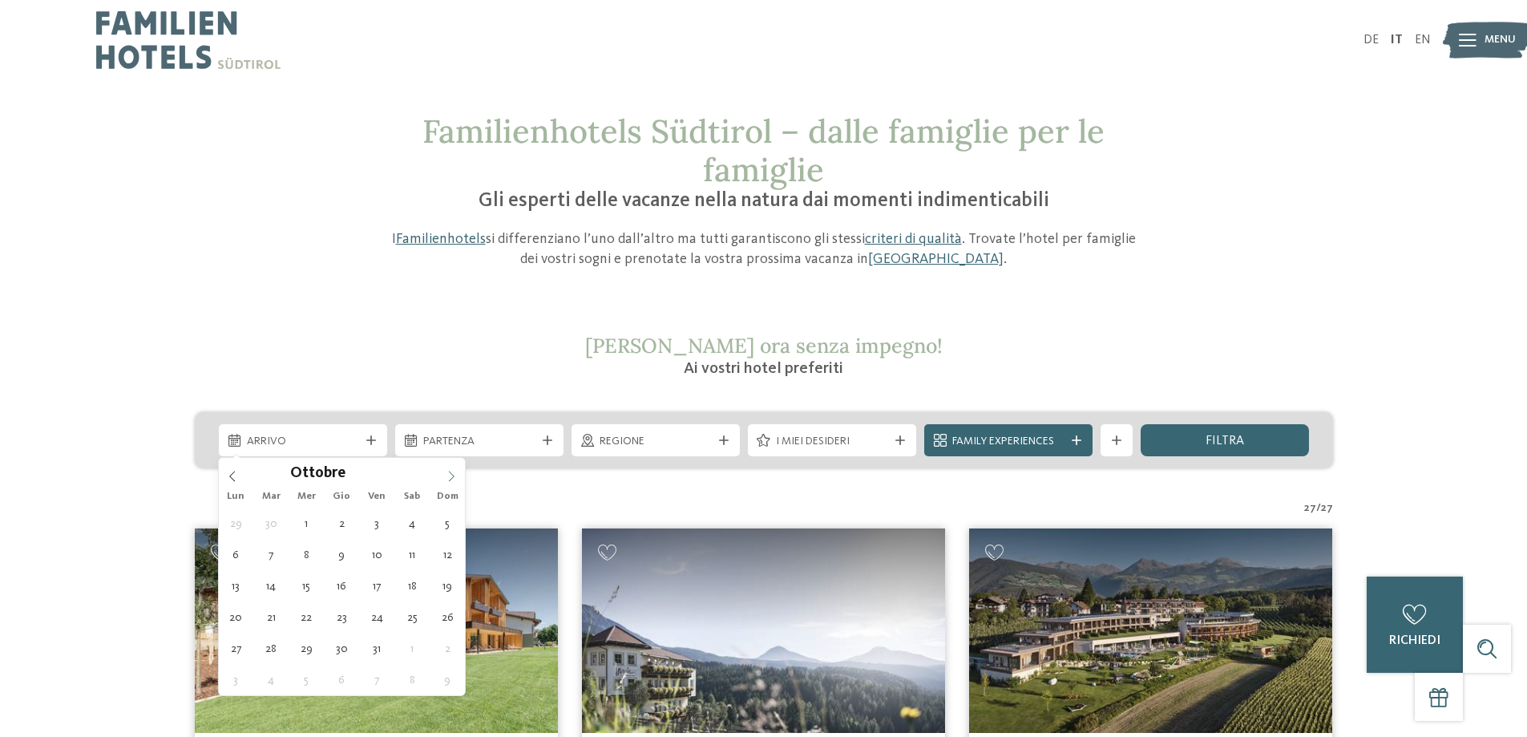
click at [448, 473] on icon at bounding box center [451, 476] width 11 height 11
type input "****"
click at [448, 473] on icon at bounding box center [451, 476] width 11 height 11
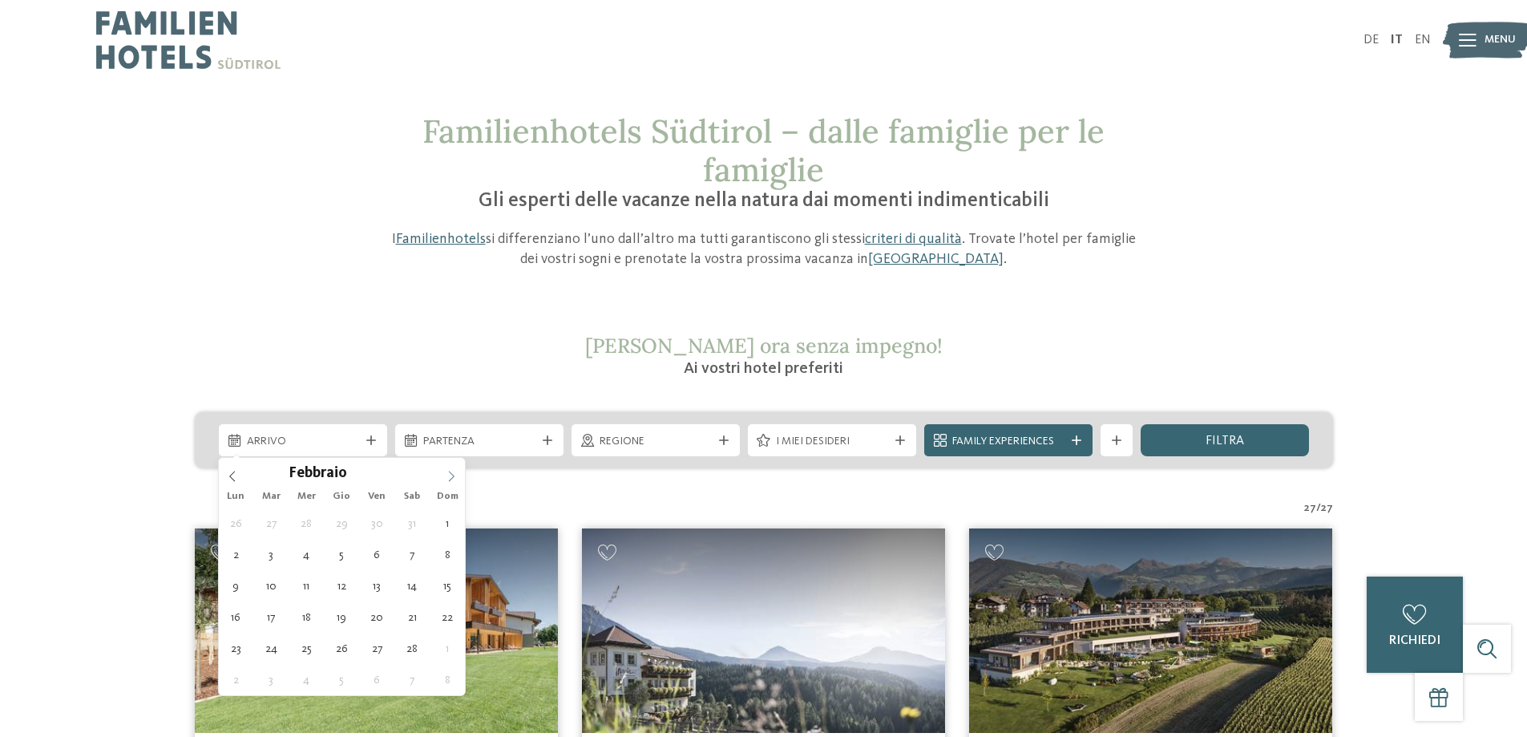
click at [448, 472] on icon at bounding box center [451, 476] width 11 height 11
type div "08.02.2026"
type input "****"
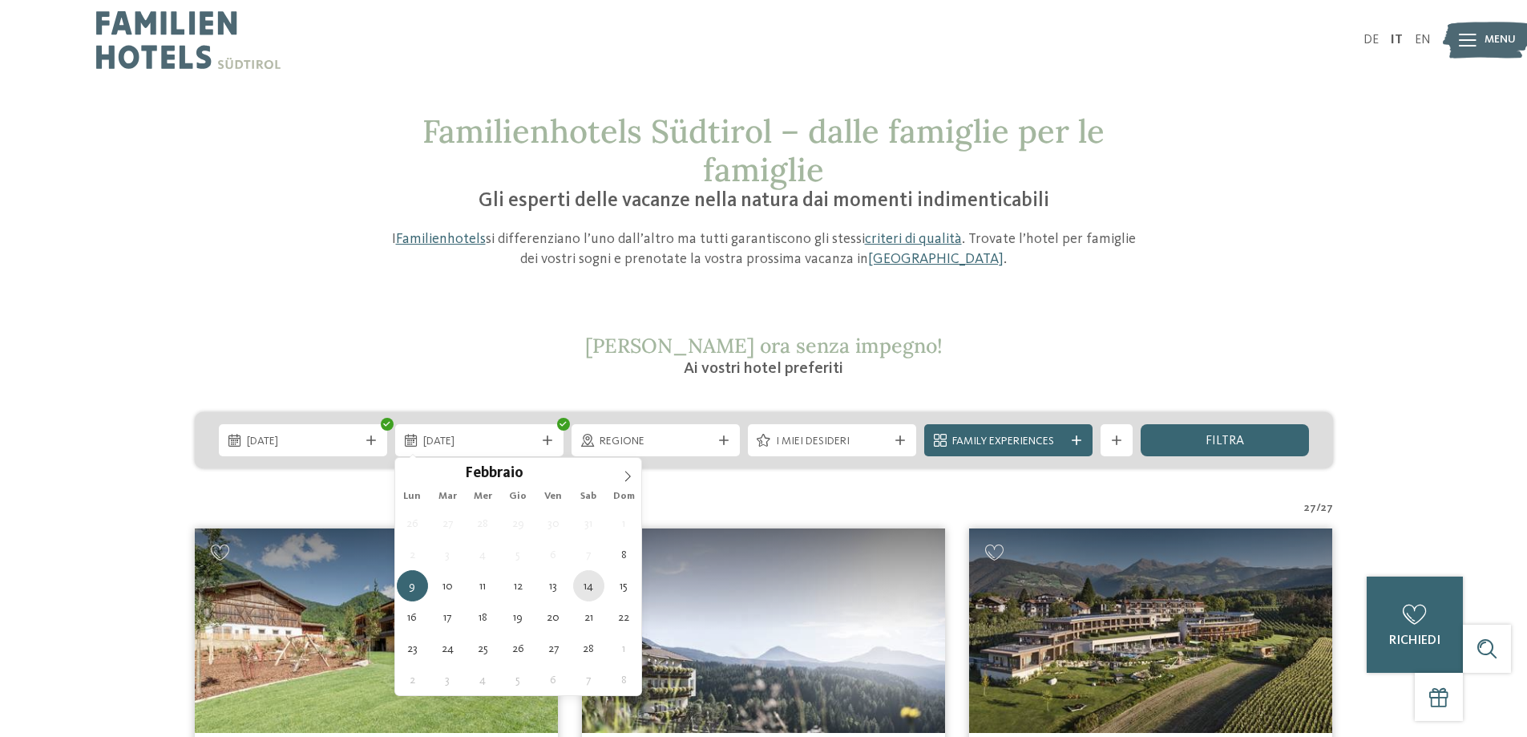
type div "14.02.2026"
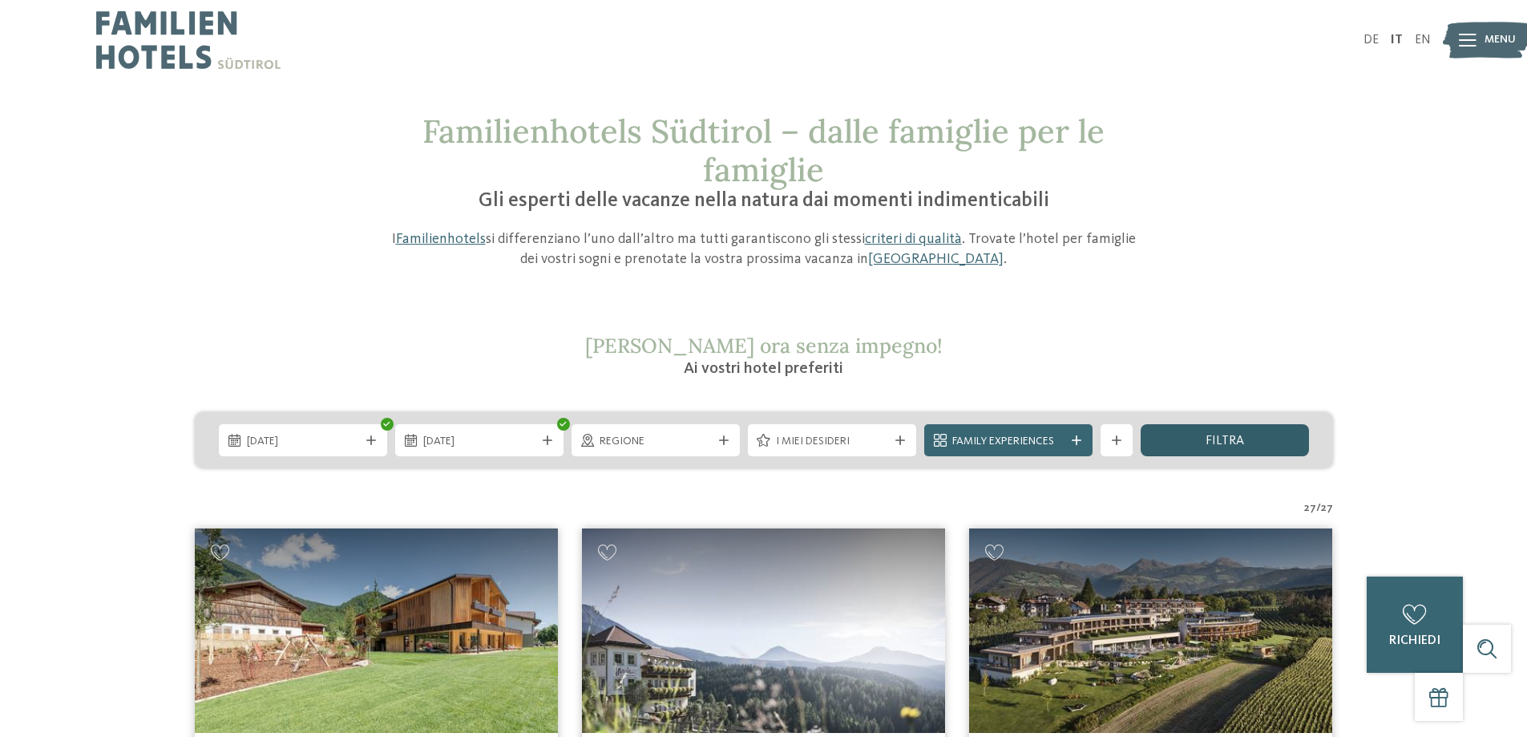
click at [1245, 452] on div "filtra" at bounding box center [1225, 440] width 168 height 32
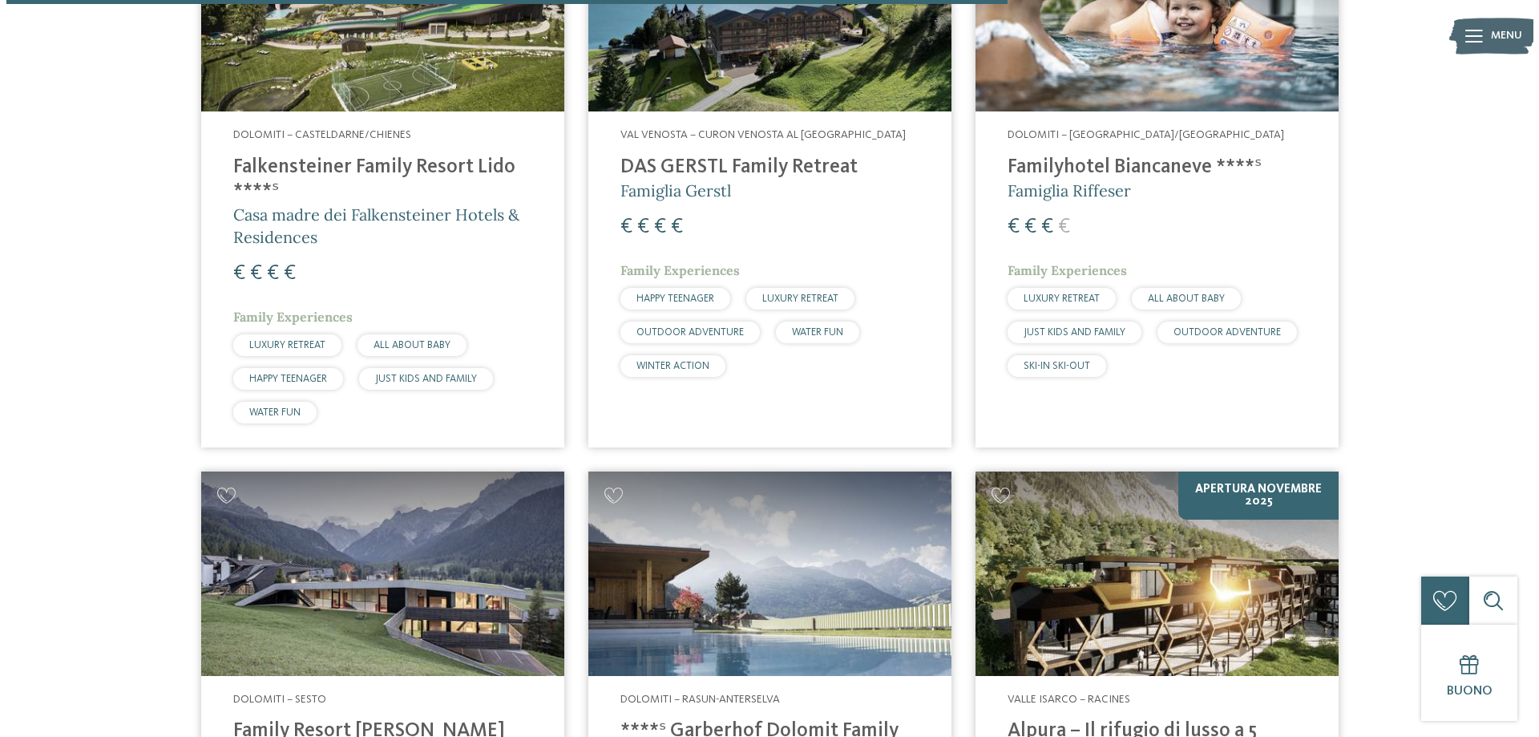
scroll to position [2289, 0]
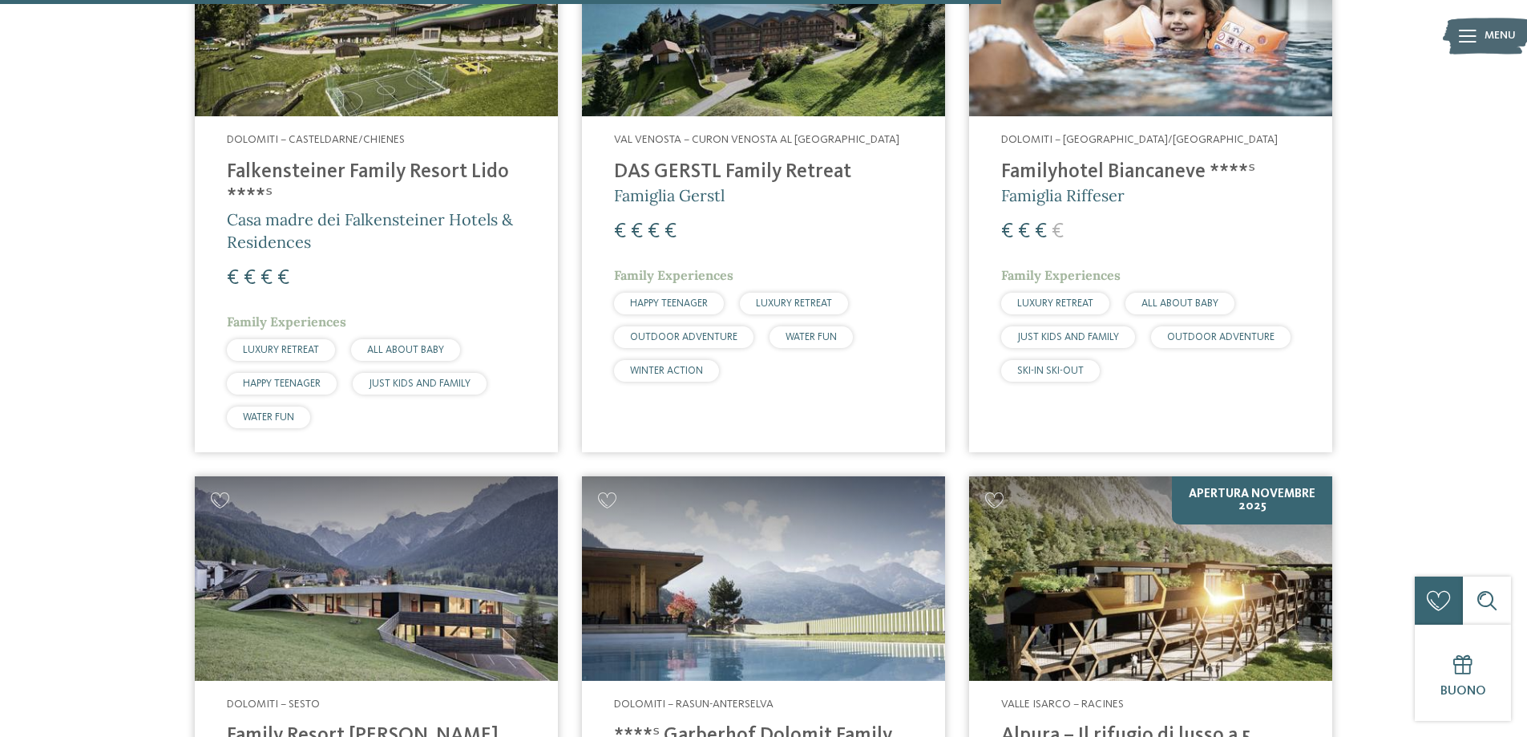
click at [1132, 177] on h4 "Familyhotel Biancaneve ****ˢ" at bounding box center [1150, 172] width 299 height 24
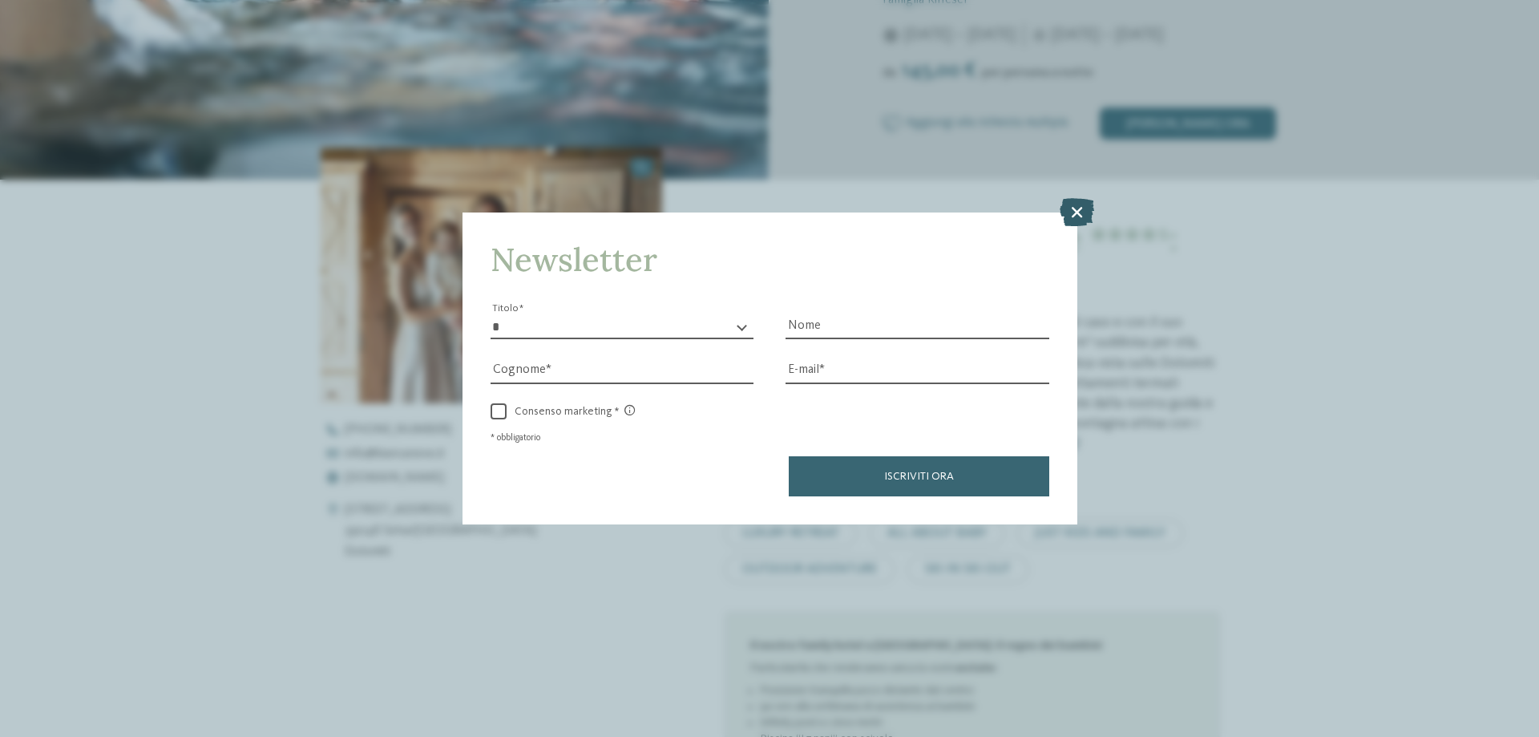
click at [1078, 209] on icon at bounding box center [1077, 212] width 34 height 28
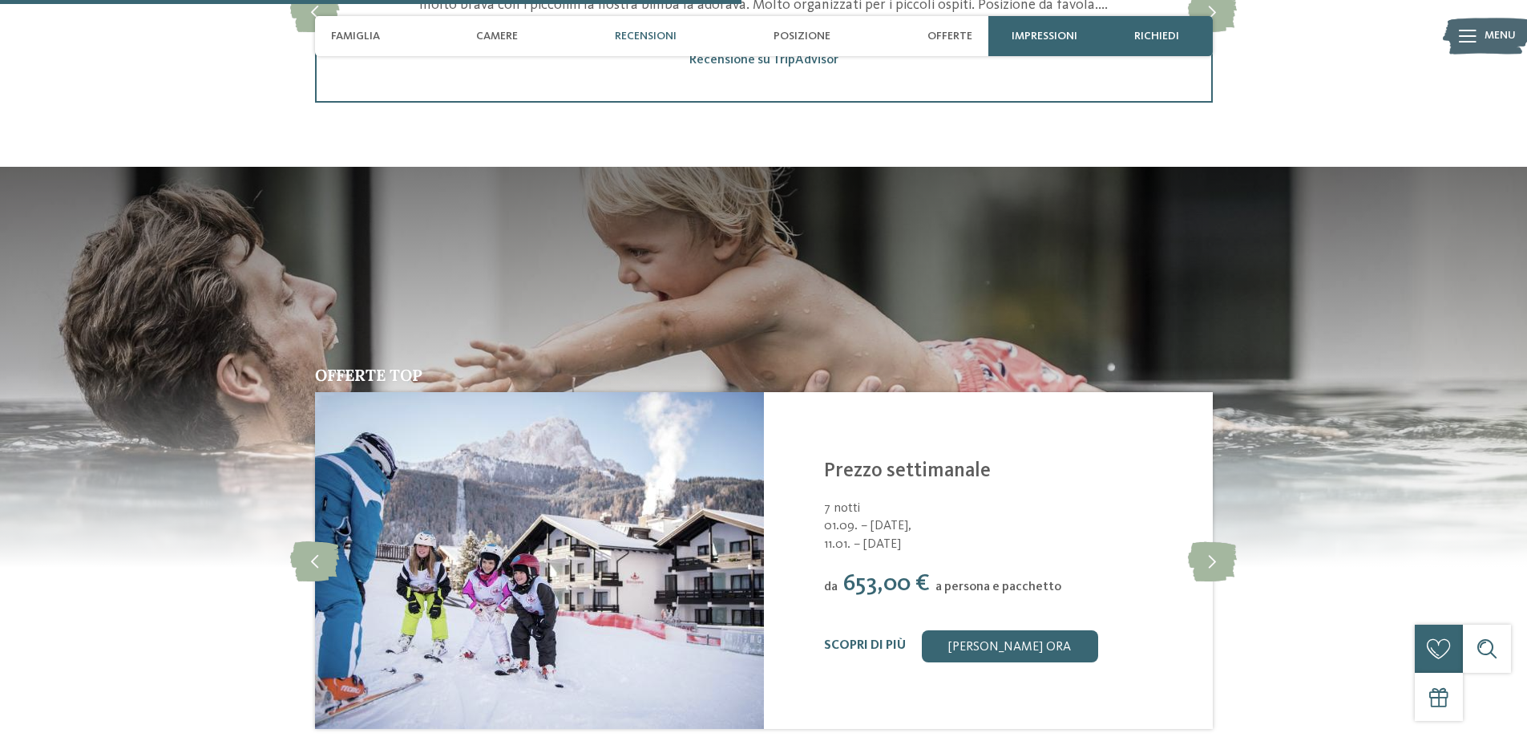
scroll to position [2565, 0]
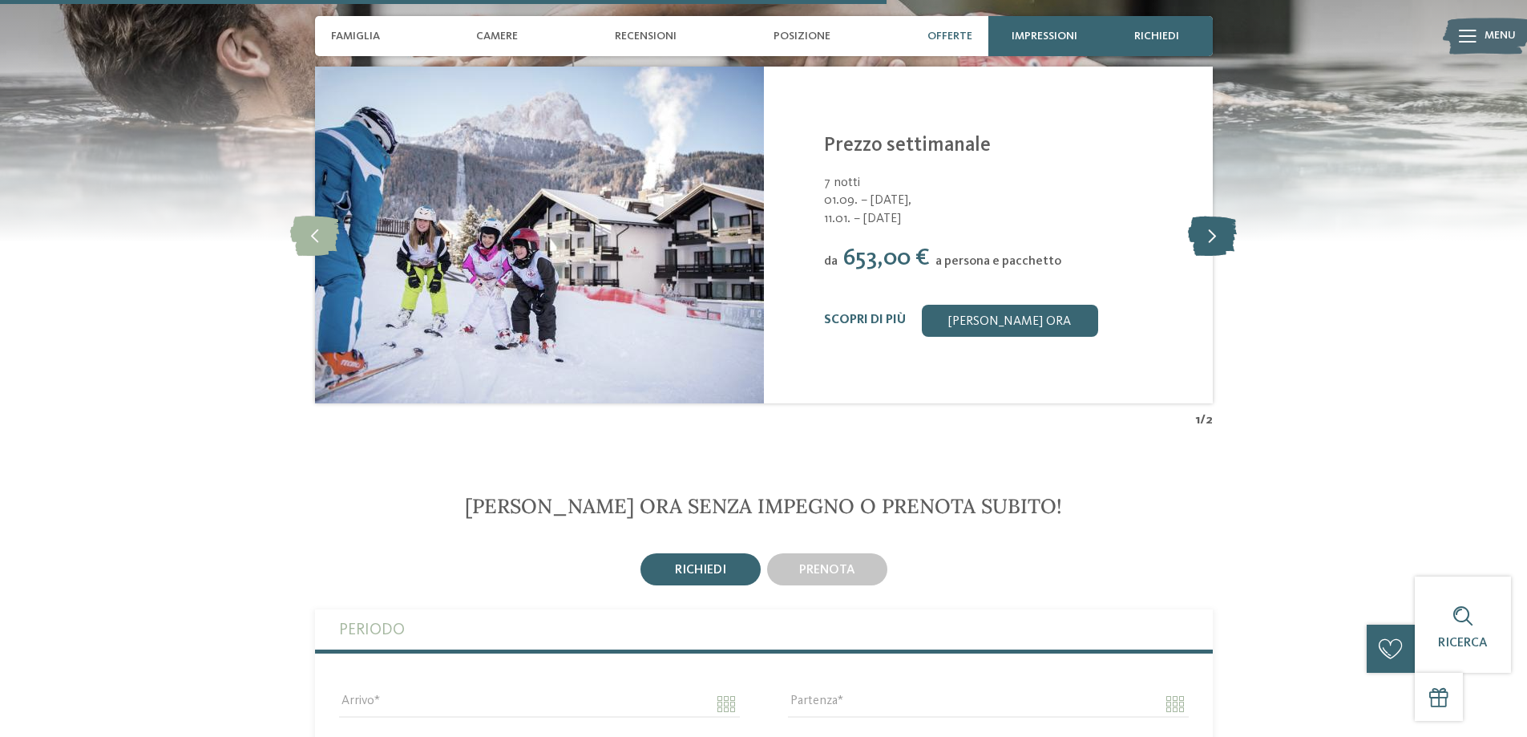
click at [1226, 236] on icon at bounding box center [1212, 235] width 49 height 40
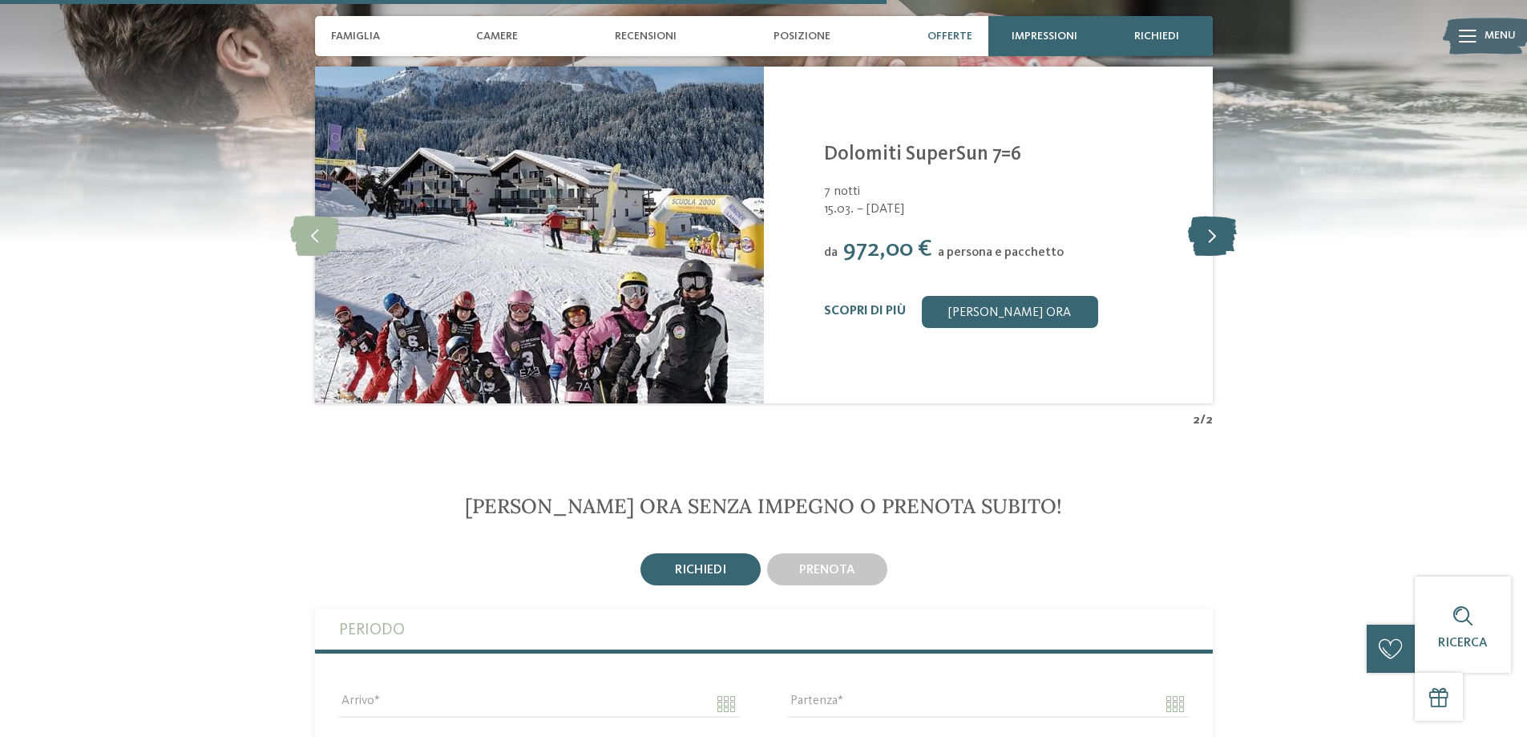
click at [1226, 236] on icon at bounding box center [1212, 235] width 49 height 40
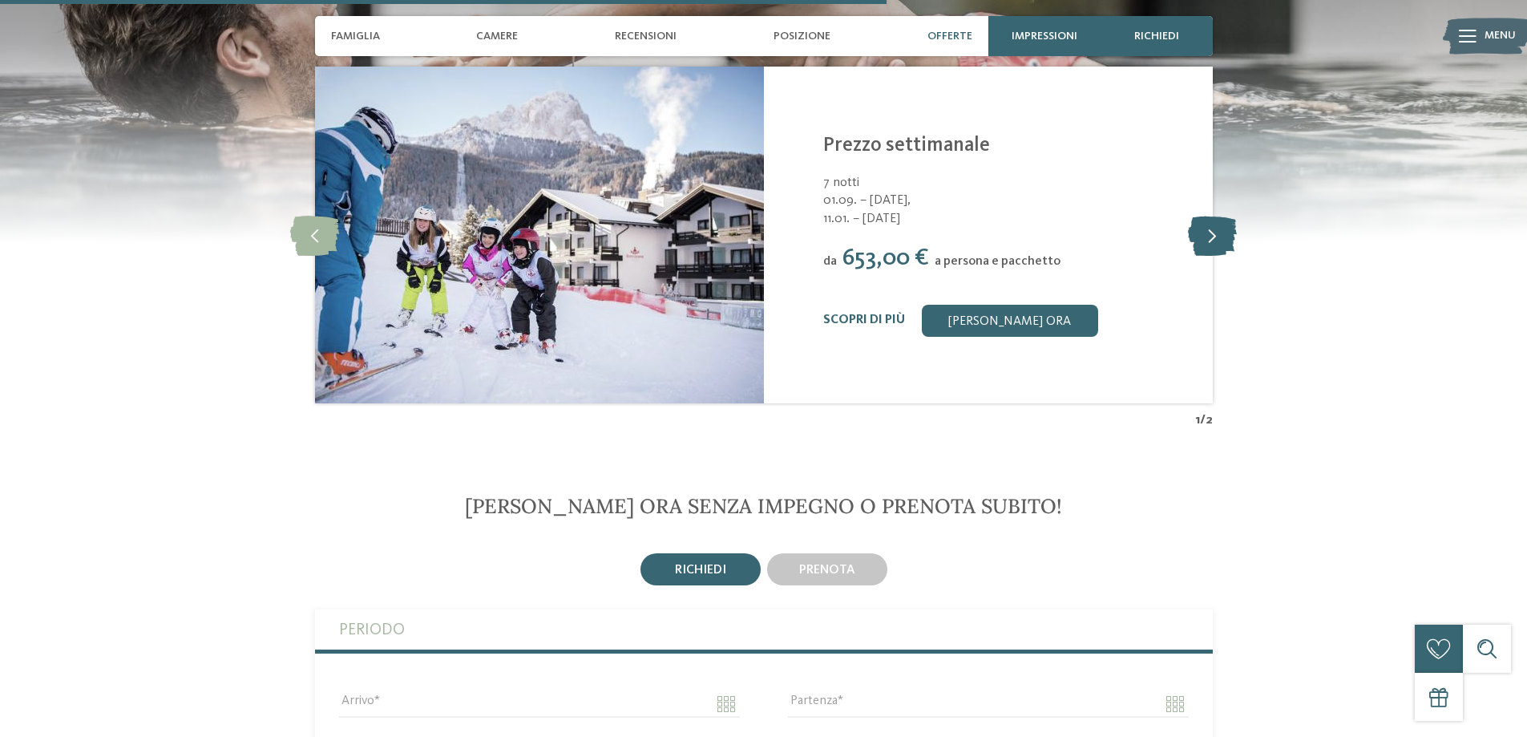
click at [1226, 236] on icon at bounding box center [1212, 235] width 49 height 40
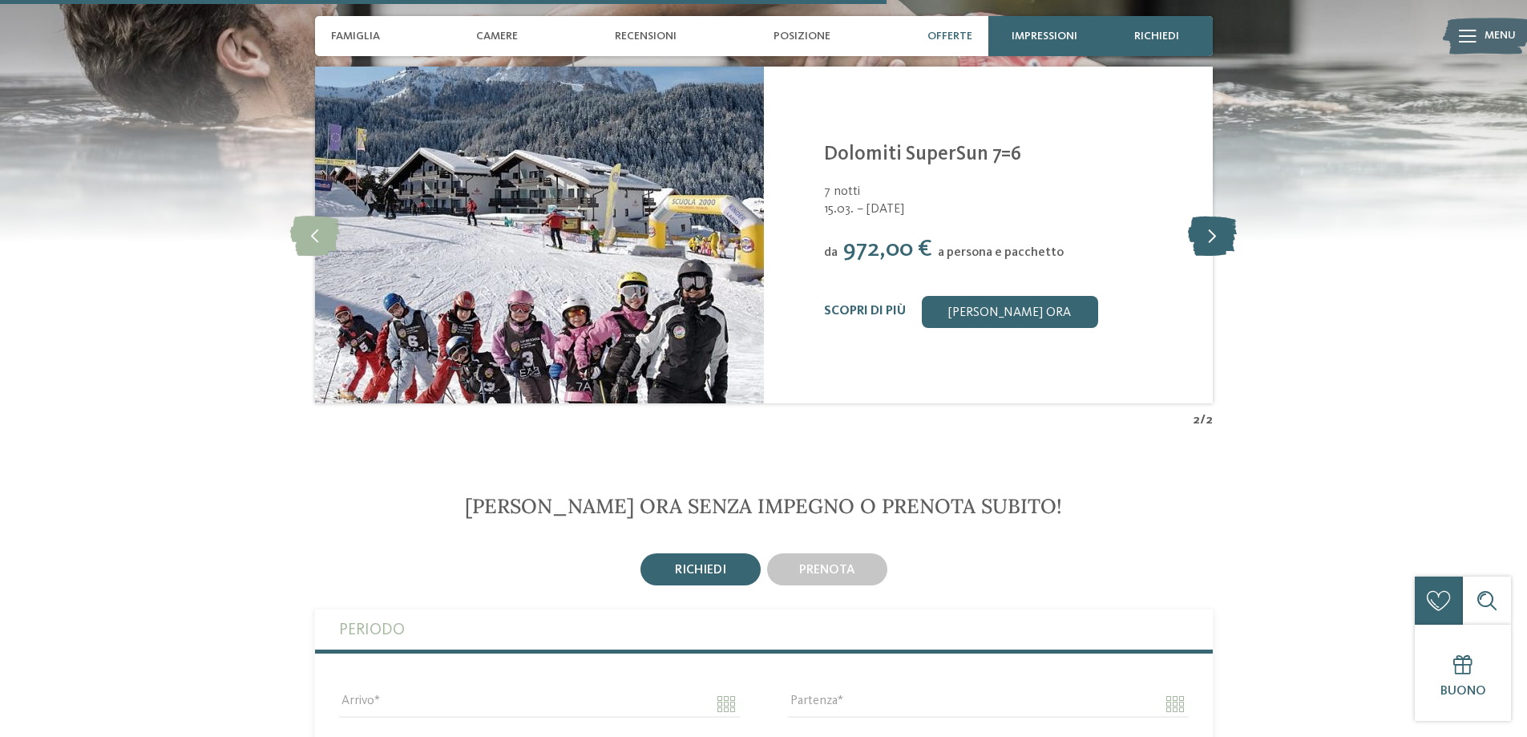
click at [1226, 236] on icon at bounding box center [1212, 235] width 49 height 40
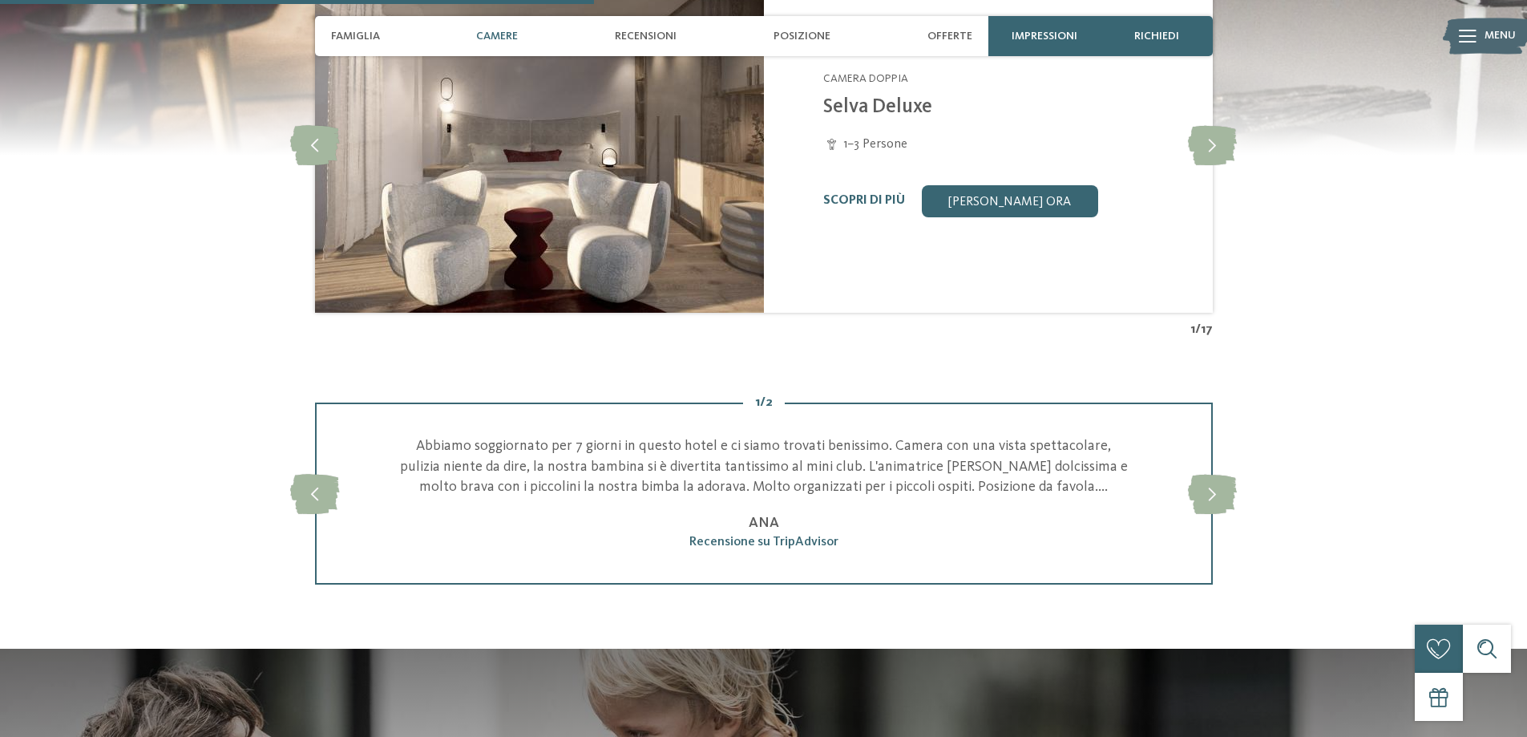
scroll to position [1683, 0]
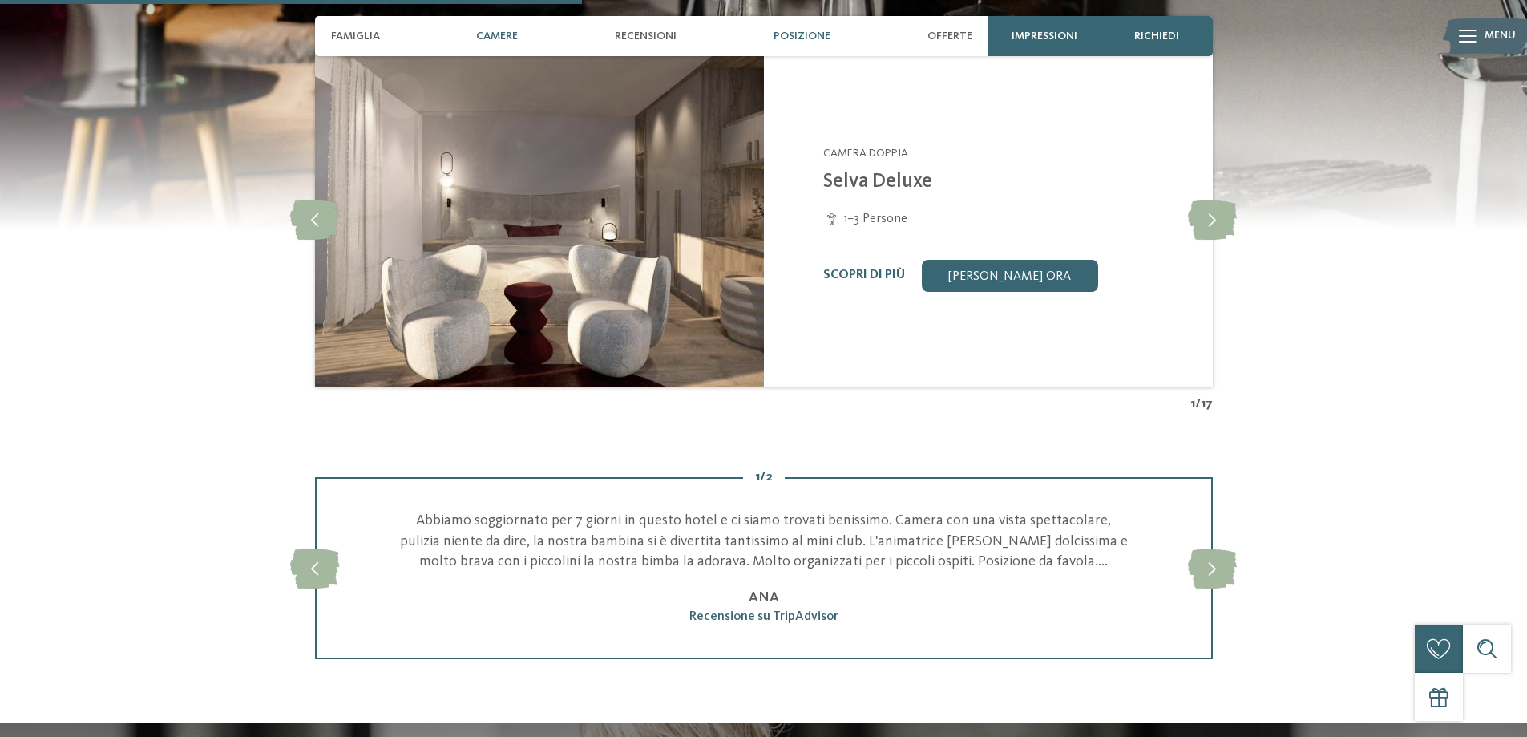
click at [810, 35] on span "Posizione" at bounding box center [802, 37] width 57 height 14
click at [806, 28] on div "Posizione" at bounding box center [802, 36] width 73 height 40
click at [786, 44] on div "Posizione" at bounding box center [802, 36] width 73 height 40
click at [641, 34] on span "Recensioni" at bounding box center [646, 37] width 62 height 14
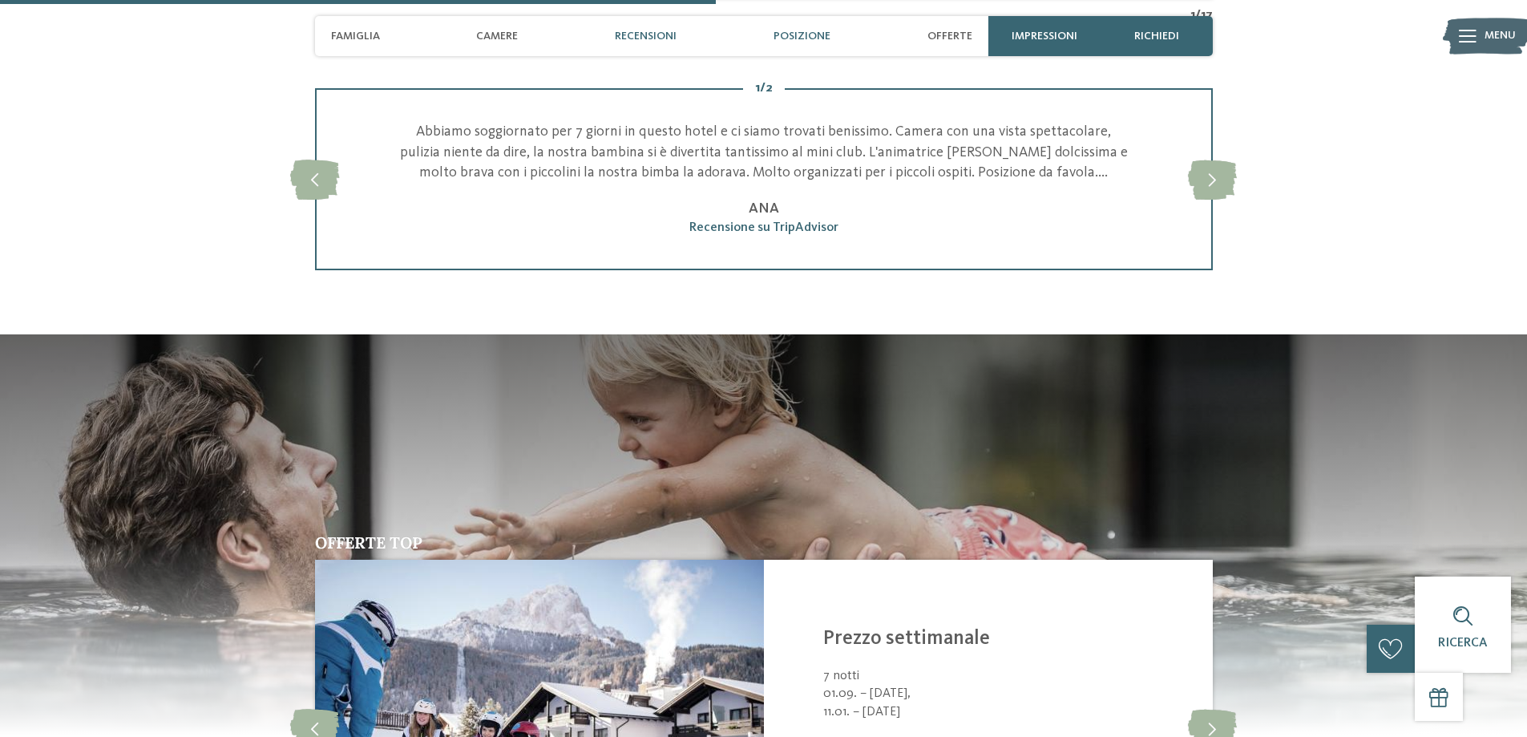
click at [821, 34] on span "Posizione" at bounding box center [802, 37] width 57 height 14
click at [806, 27] on div "Posizione" at bounding box center [802, 36] width 73 height 40
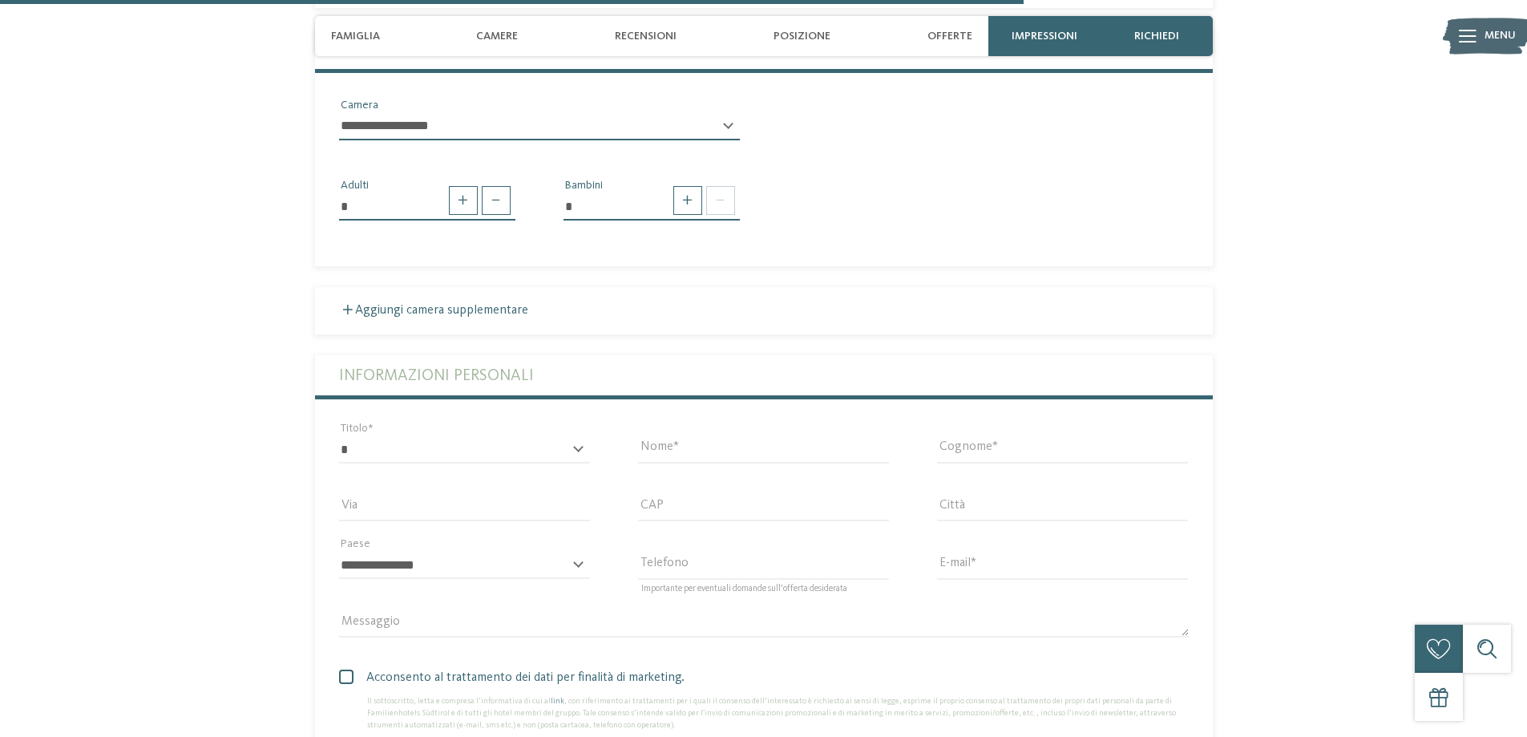
scroll to position [3355, 0]
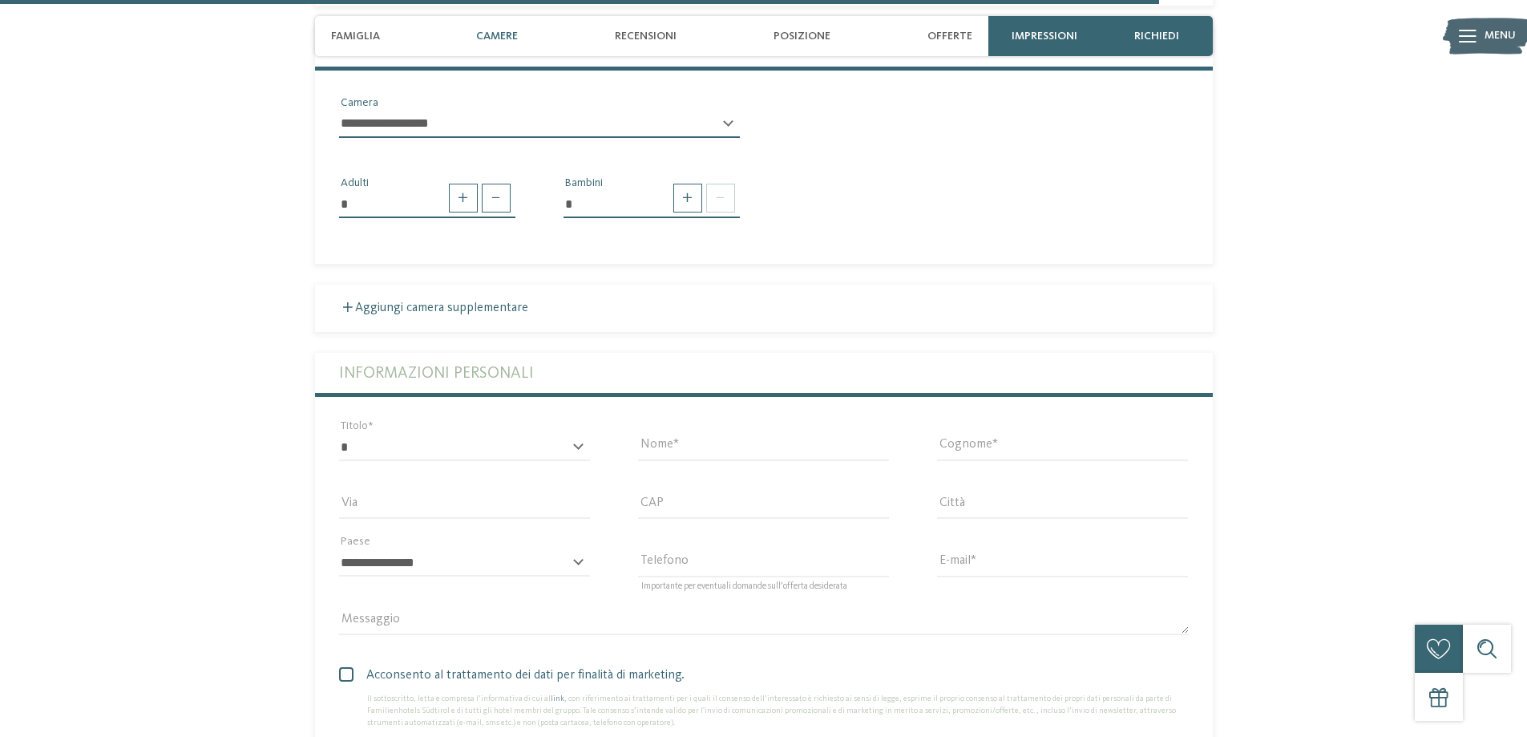
click at [479, 23] on div "Camere" at bounding box center [497, 36] width 58 height 40
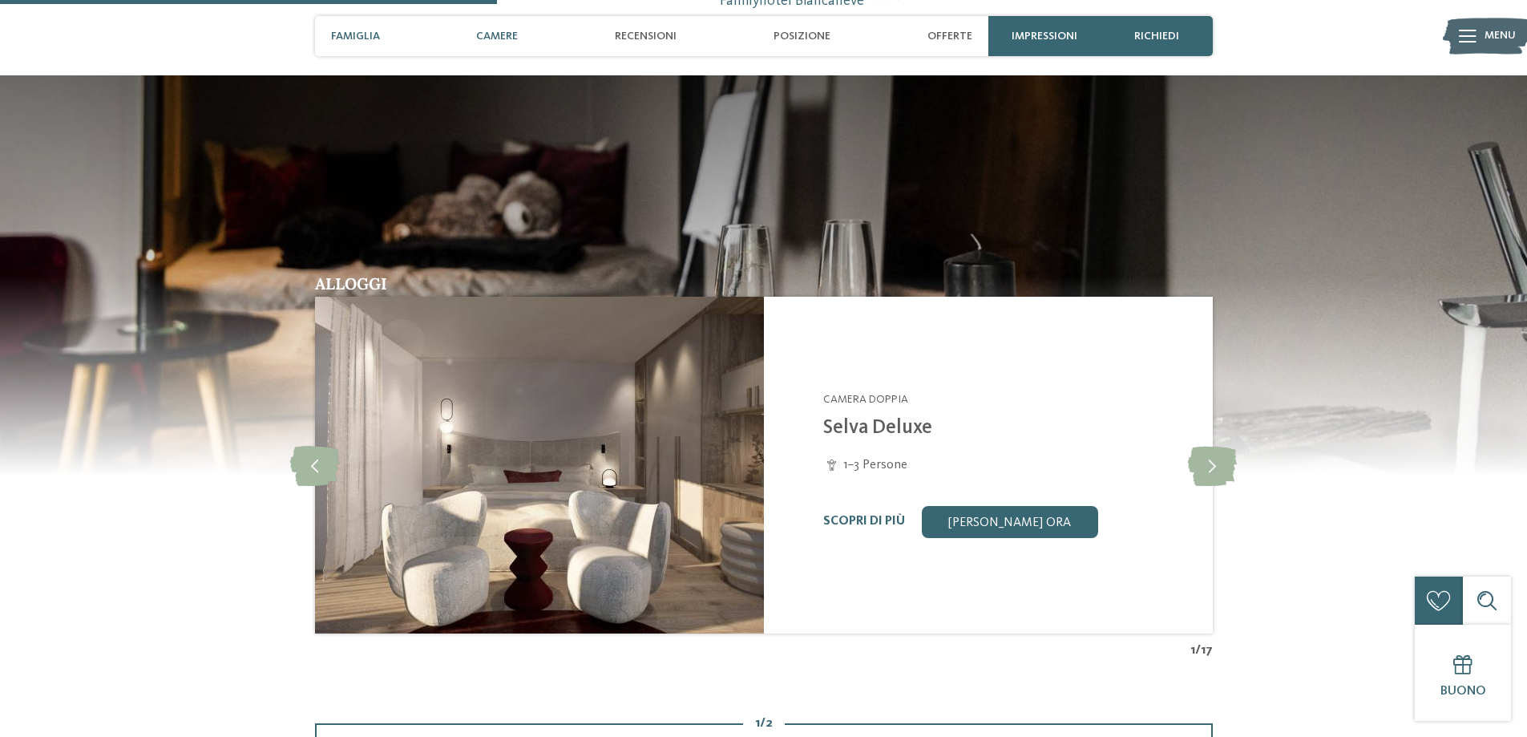
scroll to position [1424, 0]
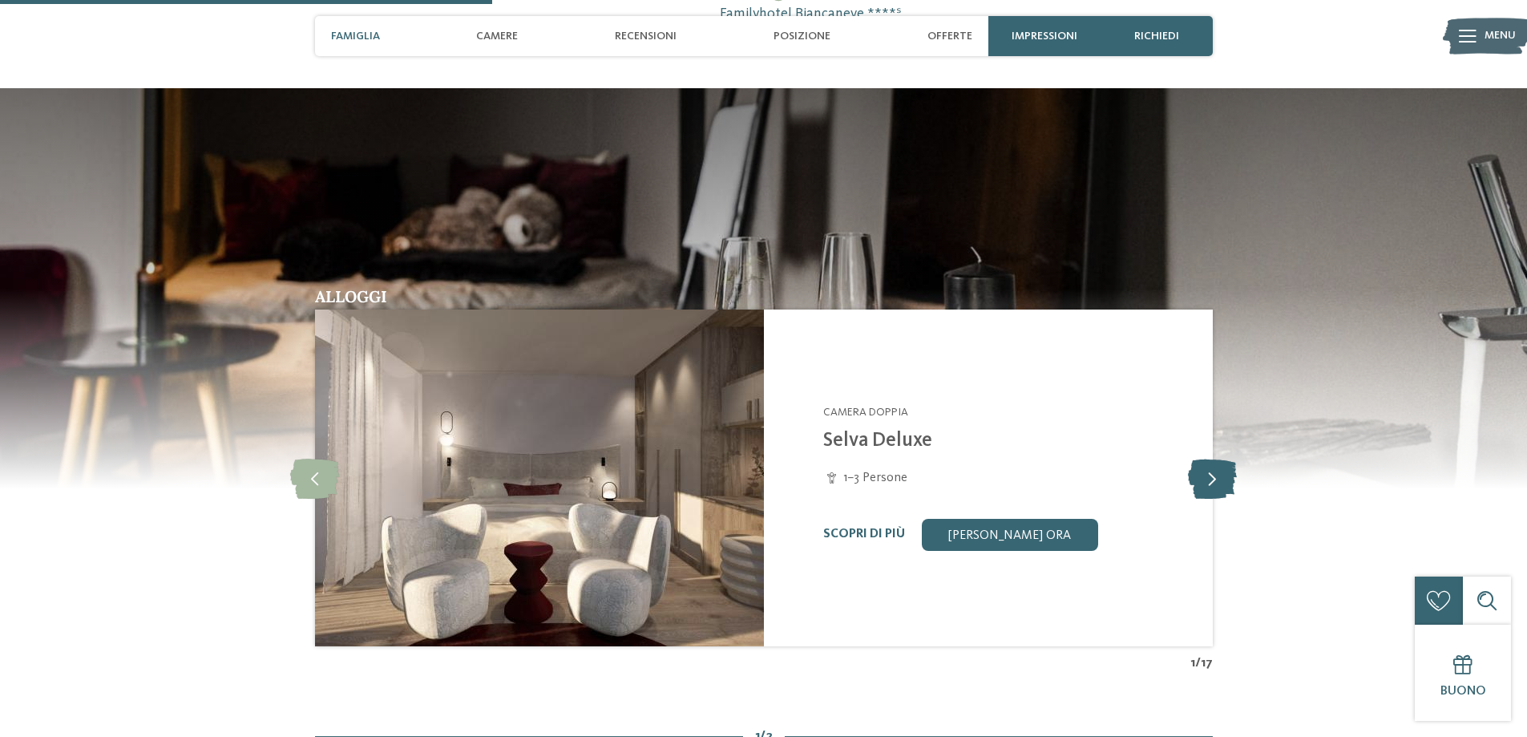
click at [1227, 485] on icon at bounding box center [1212, 478] width 49 height 40
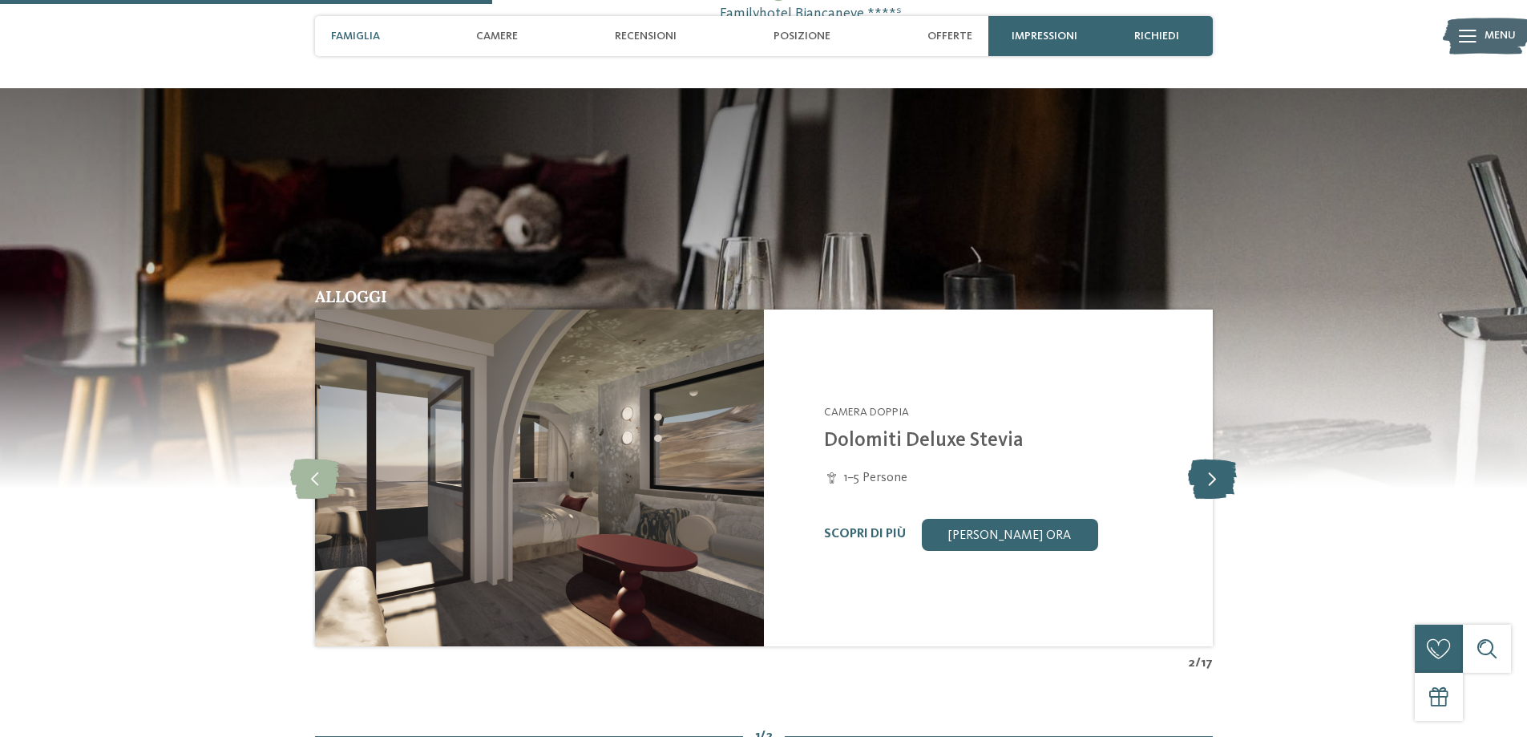
click at [1226, 485] on icon at bounding box center [1212, 478] width 49 height 40
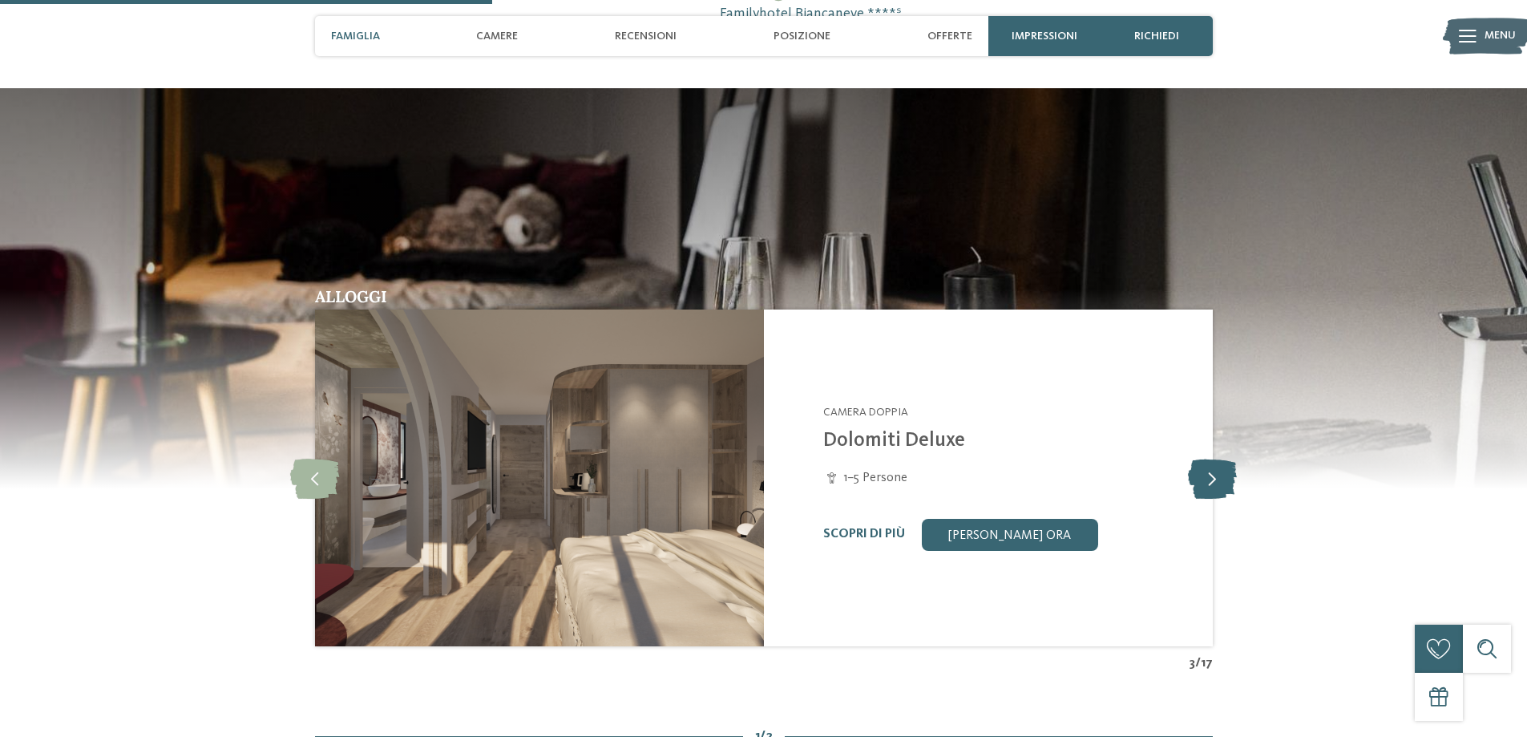
click at [1226, 480] on icon at bounding box center [1212, 478] width 49 height 40
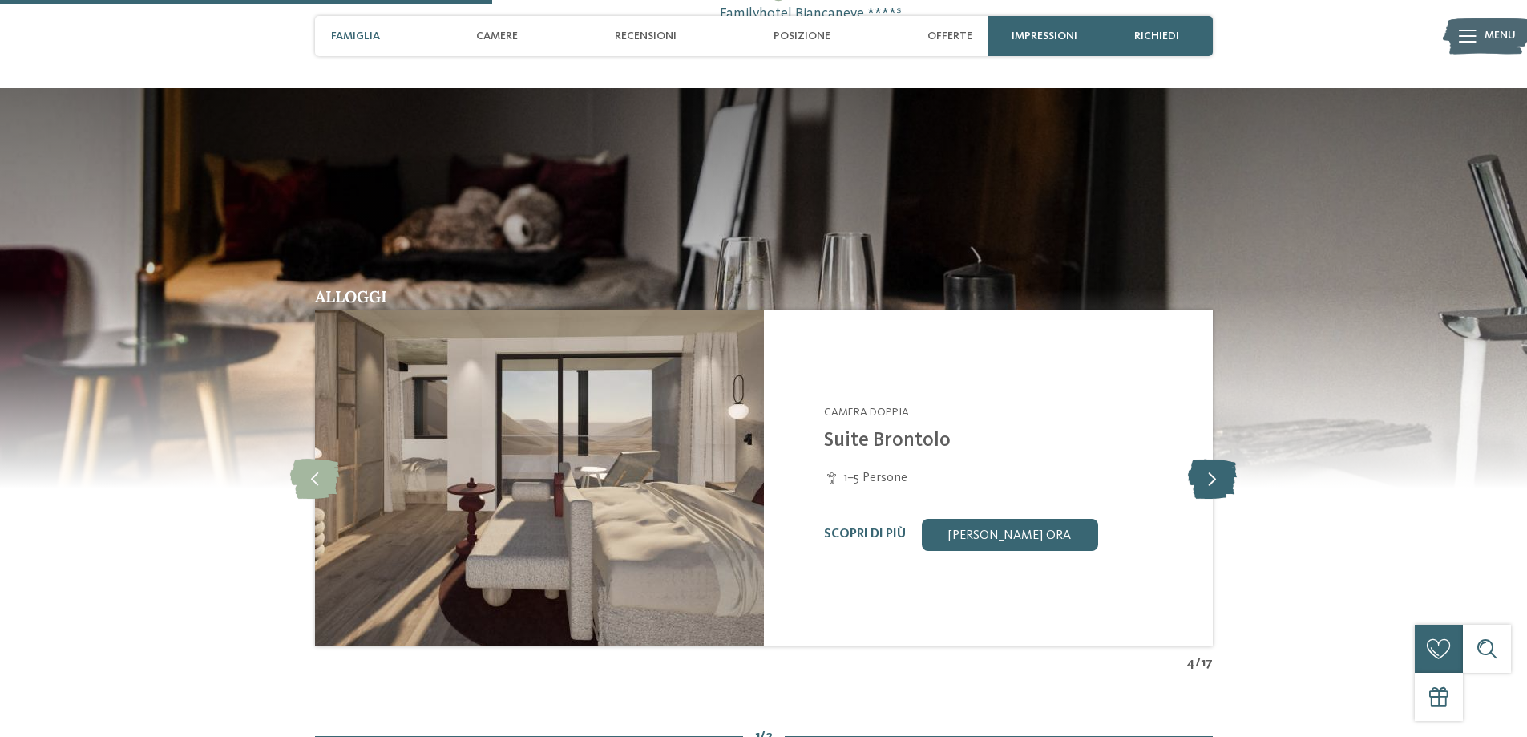
click at [1226, 480] on icon at bounding box center [1212, 478] width 49 height 40
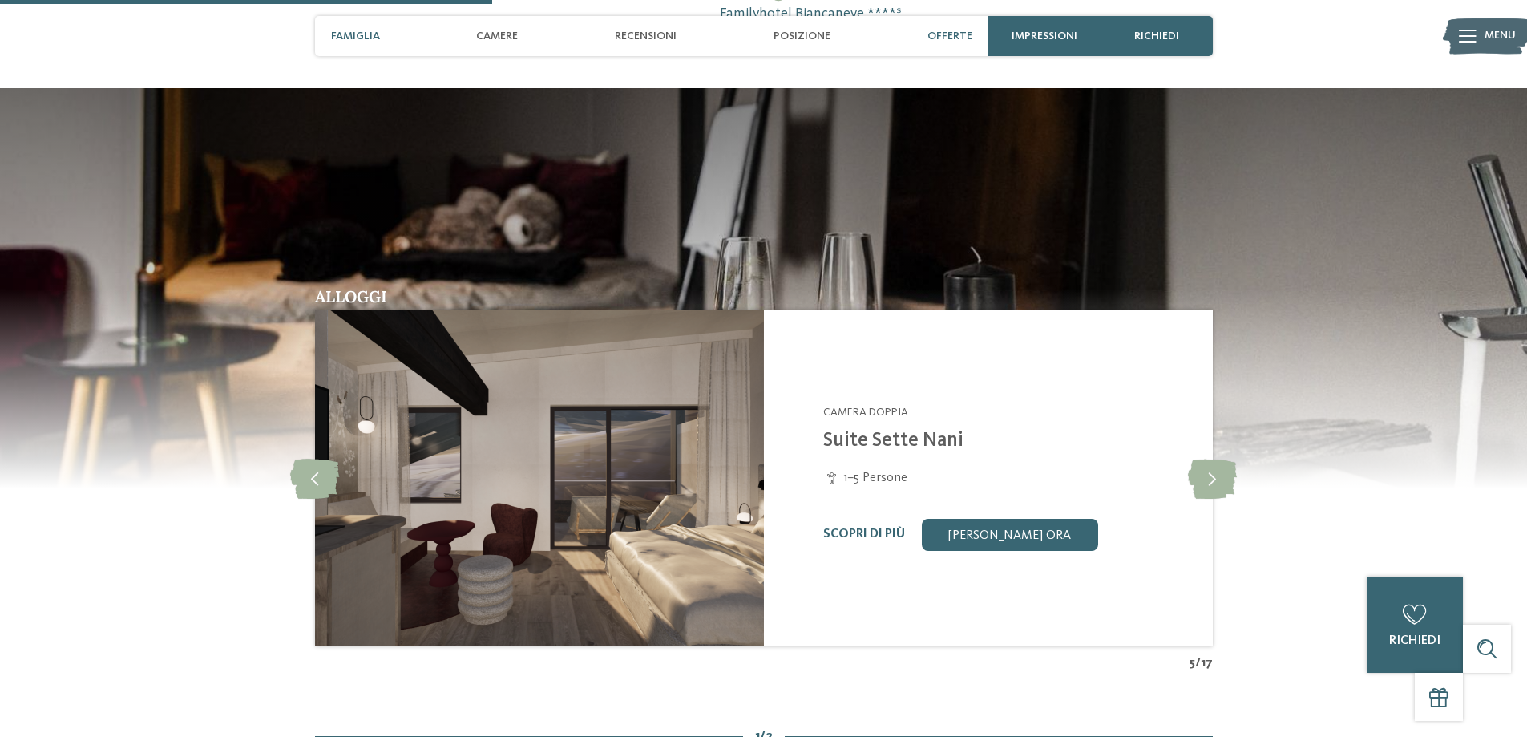
click at [969, 22] on div "Offerte" at bounding box center [949, 36] width 61 height 40
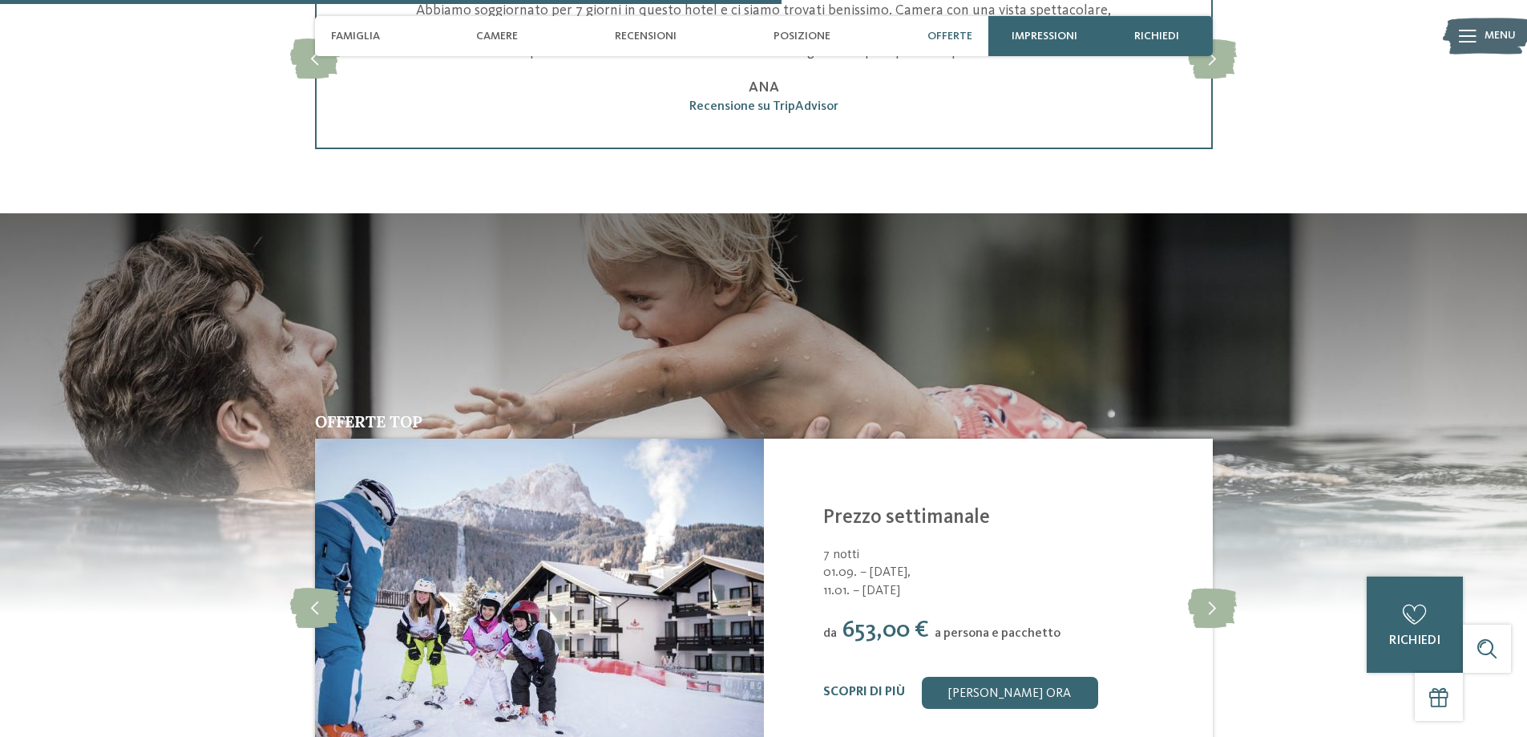
scroll to position [2318, 0]
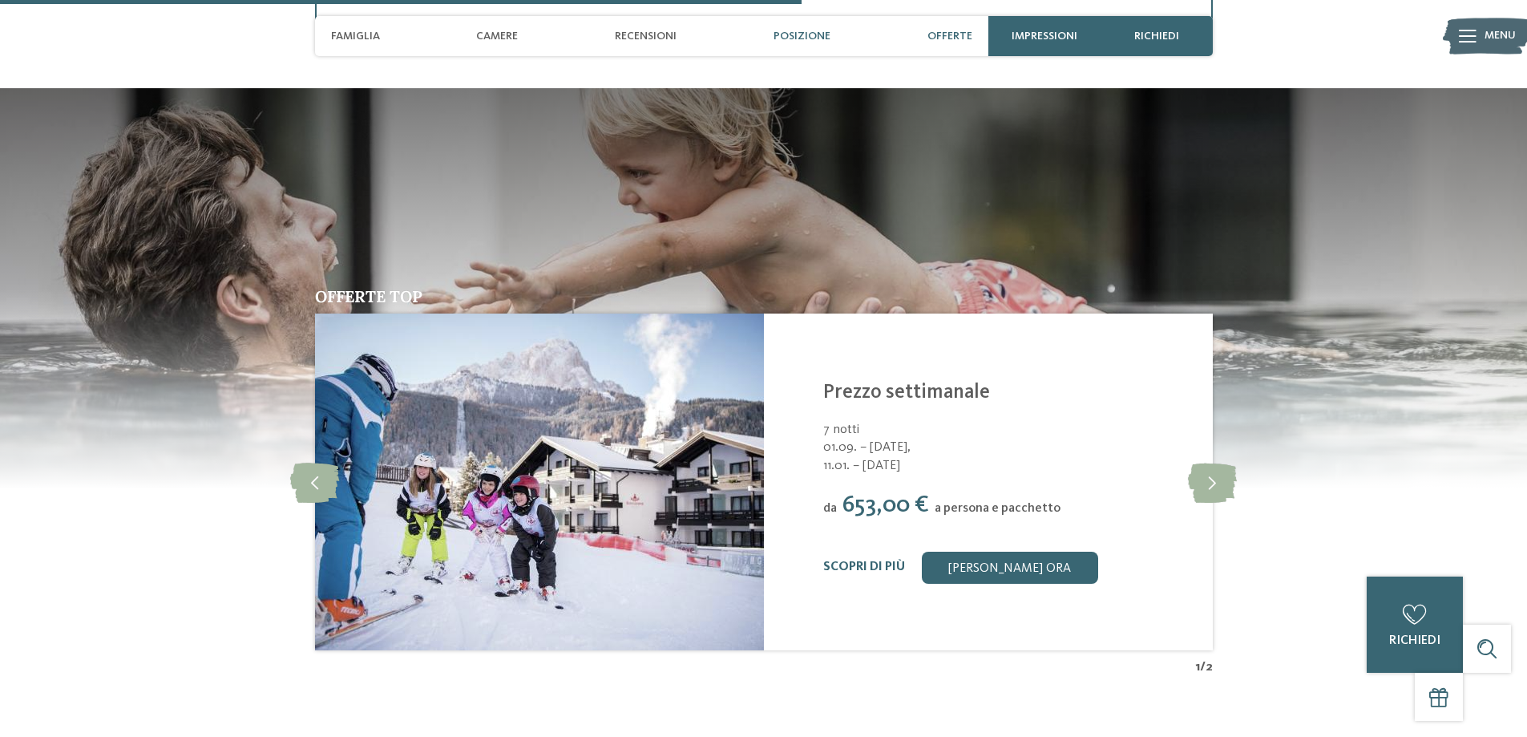
click at [812, 37] on span "Posizione" at bounding box center [802, 37] width 57 height 14
click at [351, 42] on span "Famiglia" at bounding box center [355, 37] width 49 height 14
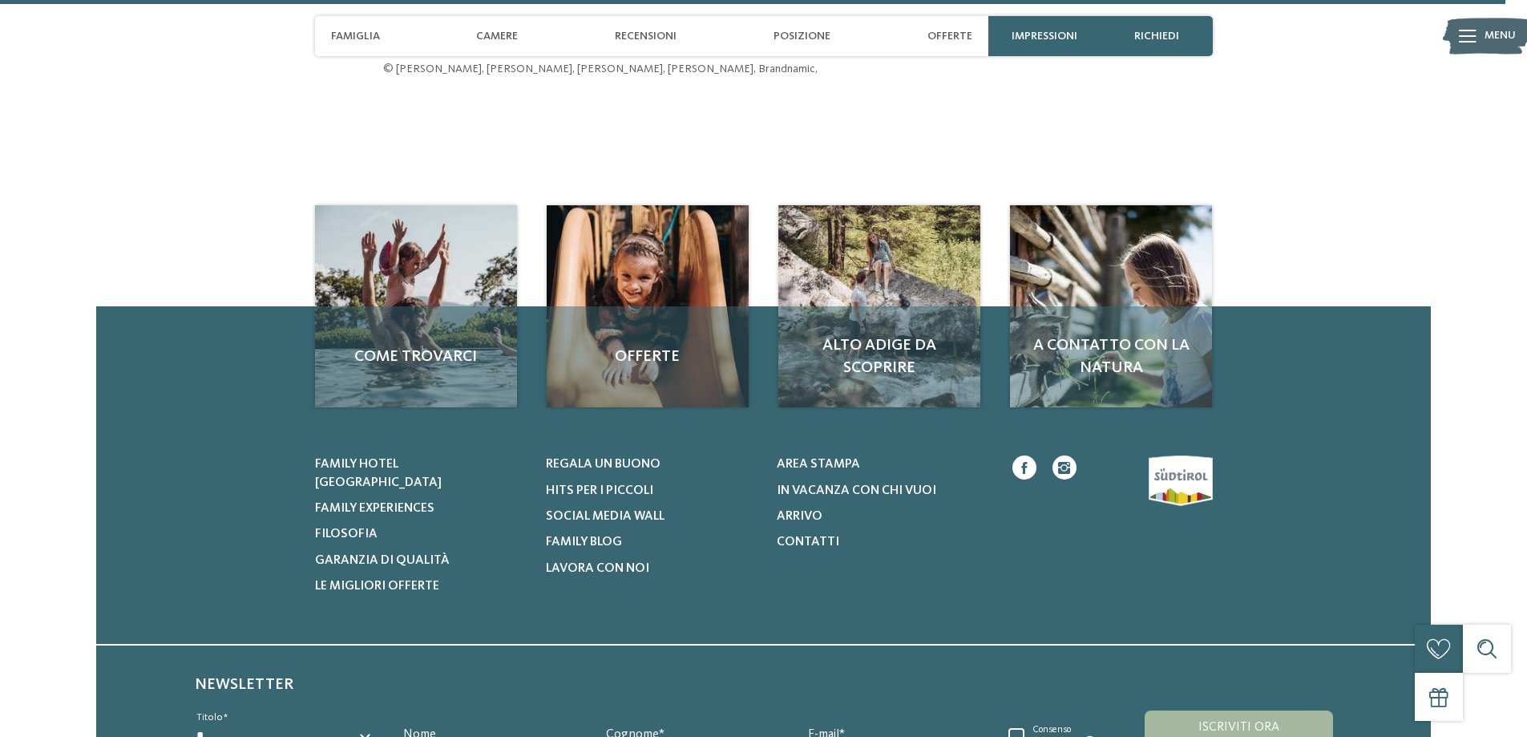
scroll to position [4418, 0]
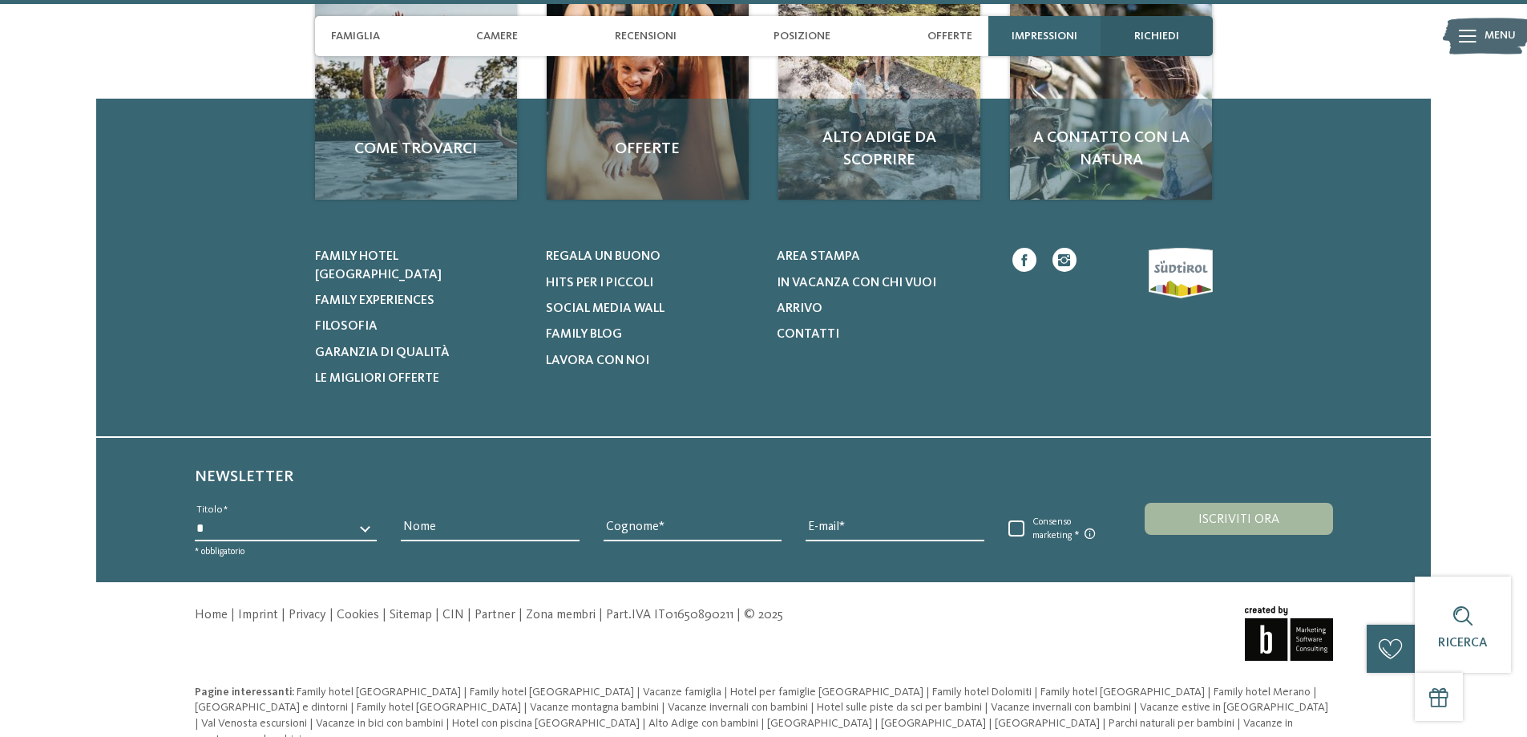
click at [1139, 34] on span "richiedi" at bounding box center [1156, 37] width 45 height 14
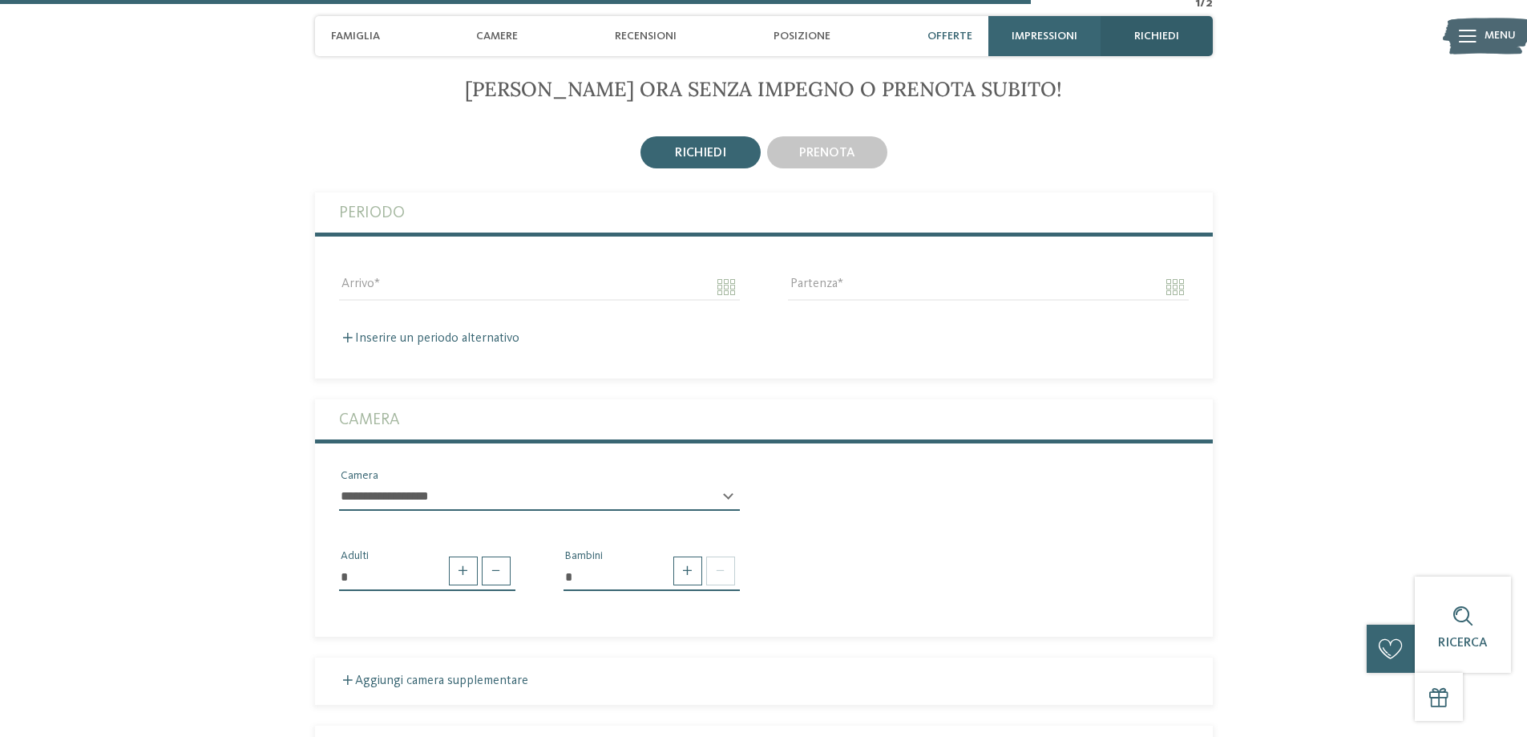
scroll to position [2971, 0]
